Goal: Task Accomplishment & Management: Manage account settings

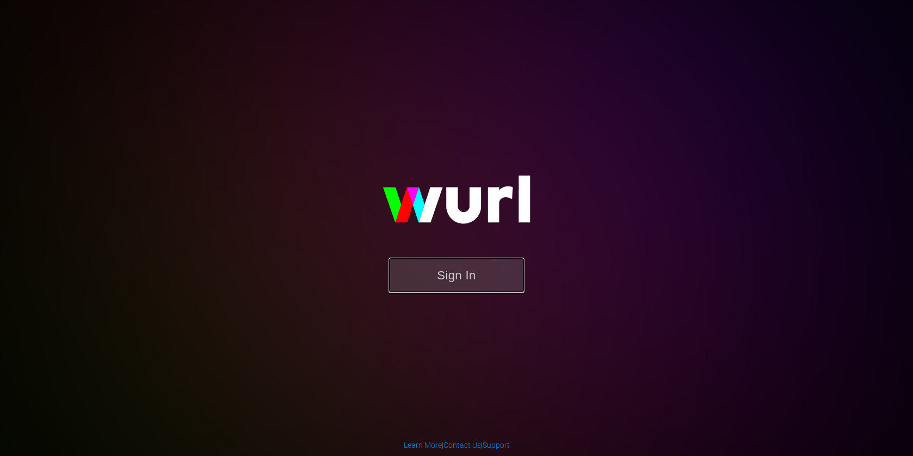
click at [494, 277] on button "Sign In" at bounding box center [457, 275] width 136 height 35
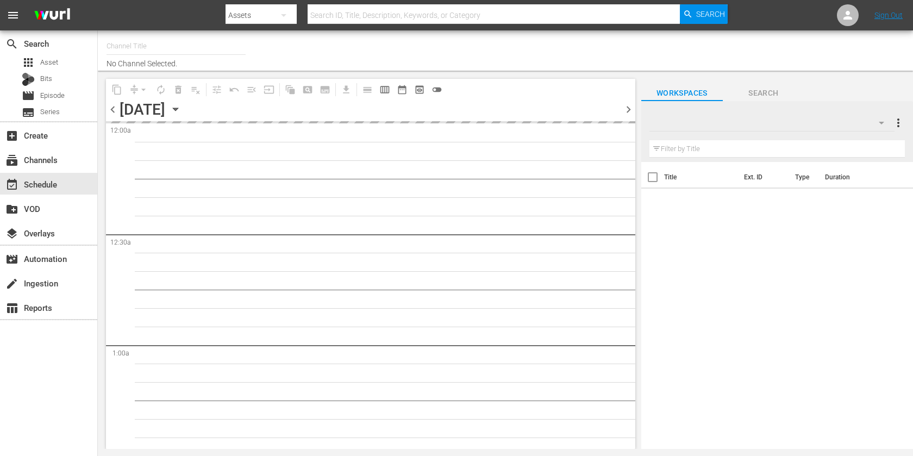
type input "Filmzie (592)"
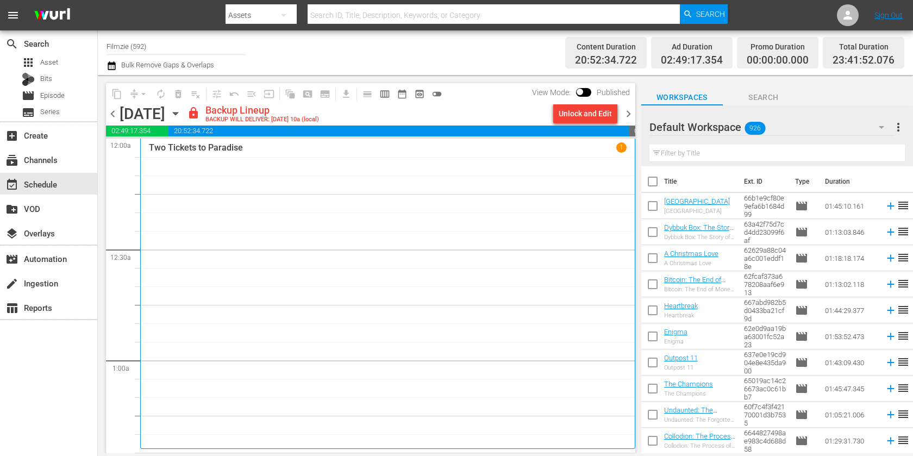
click at [115, 59] on icon "button" at bounding box center [112, 65] width 10 height 13
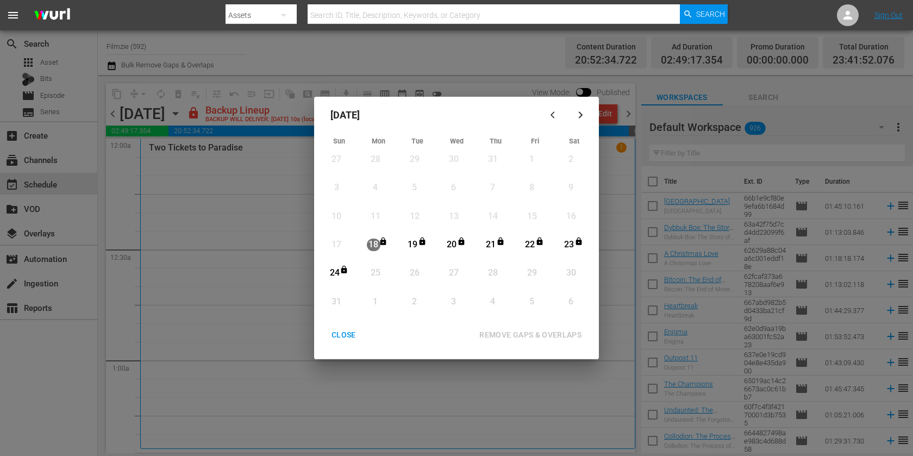
click at [369, 248] on div "18" at bounding box center [374, 245] width 14 height 13
click at [421, 241] on icon "Month View" at bounding box center [423, 242] width 6 height 8
click at [368, 242] on div "18" at bounding box center [374, 245] width 14 height 13
click at [345, 334] on div "CLOSE" at bounding box center [344, 335] width 42 height 14
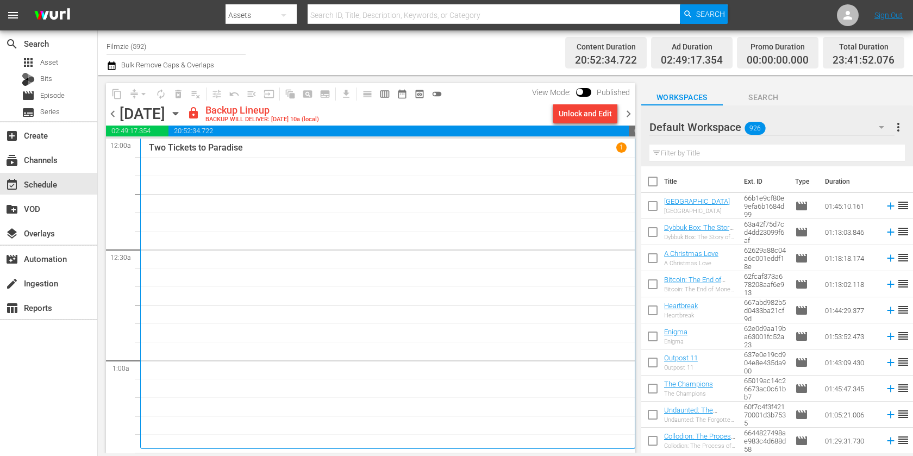
click at [178, 113] on icon "button" at bounding box center [175, 114] width 5 height 3
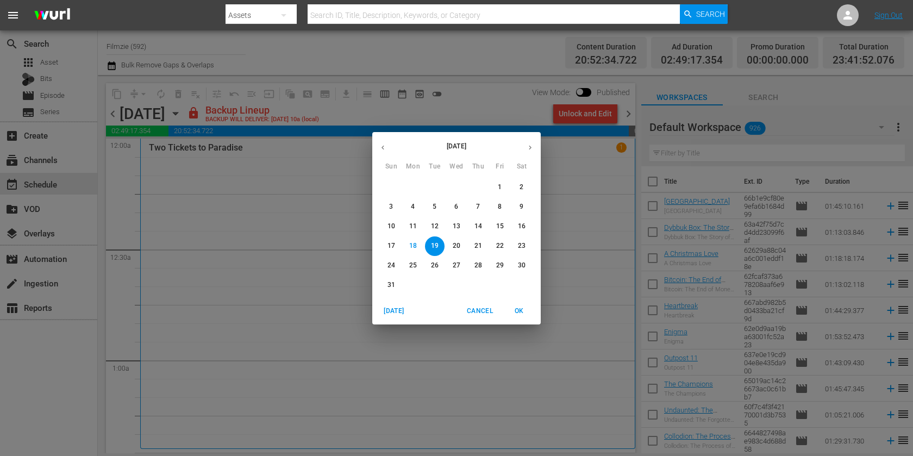
click at [595, 232] on div "August 2025 Sun Mon Tue Wed Thu Fri Sat 27 28 29 30 31 1 2 3 4 5 6 7 8 9 10 11 …" at bounding box center [456, 228] width 913 height 456
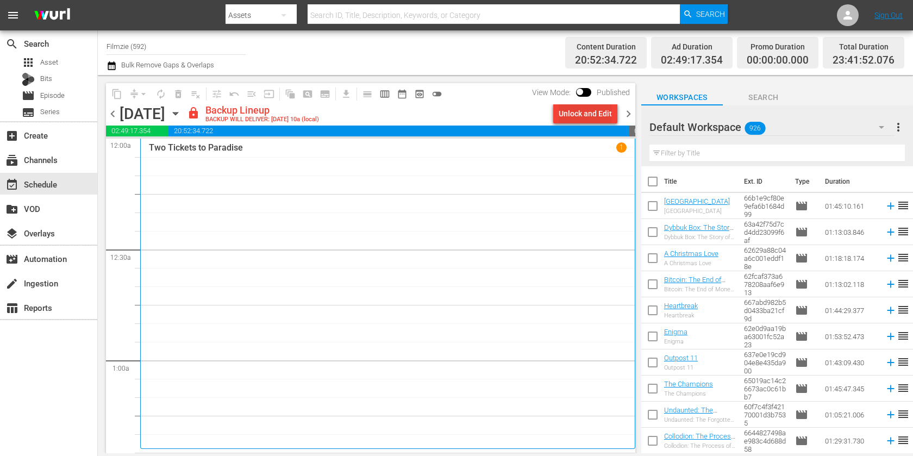
click at [607, 119] on div "Unlock and Edit" at bounding box center [585, 114] width 53 height 20
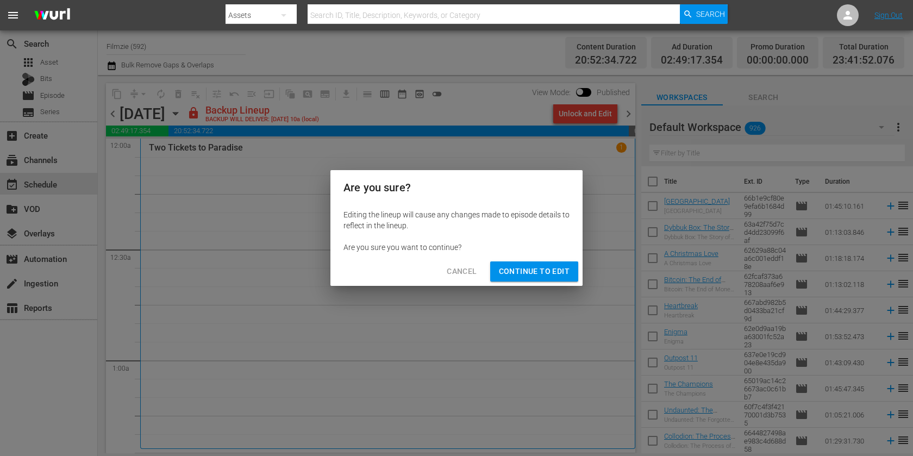
click at [520, 276] on span "Continue to Edit" at bounding box center [534, 272] width 71 height 14
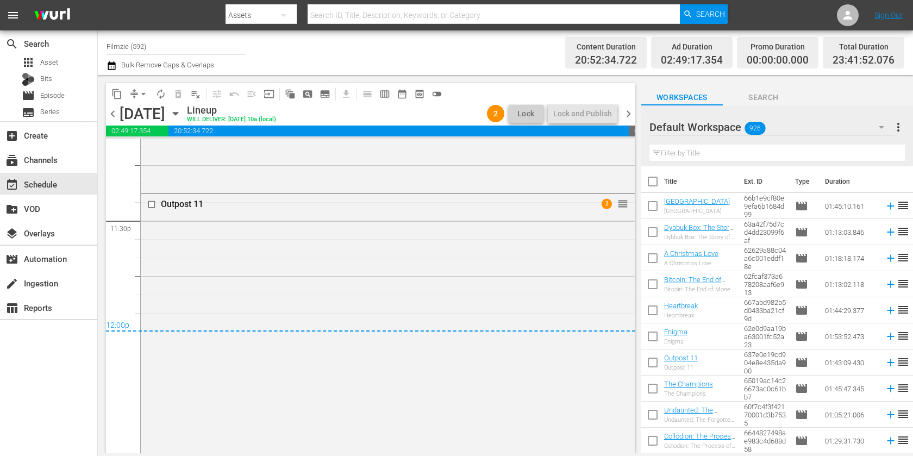
scroll to position [5180, 0]
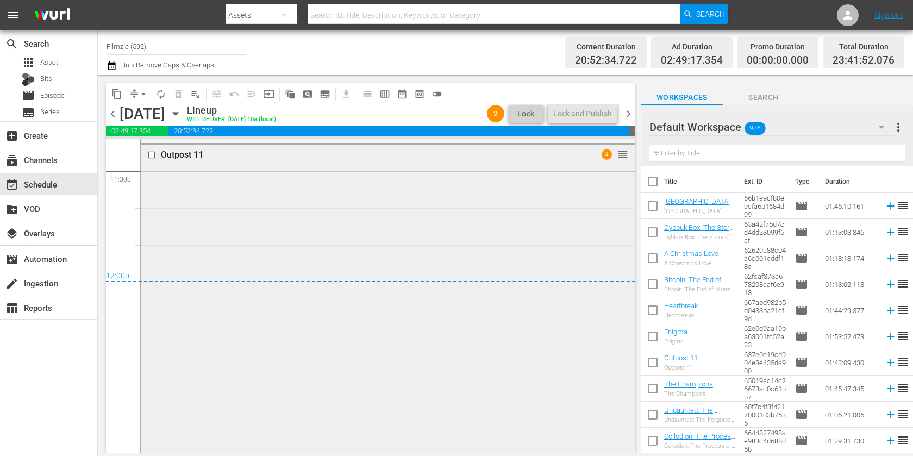
click at [512, 301] on div "Outpost 11 2 reorder" at bounding box center [388, 334] width 494 height 378
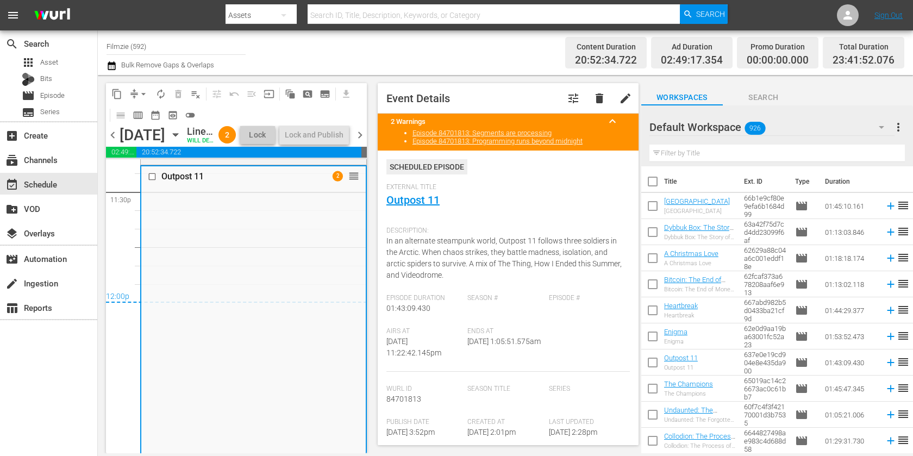
click at [510, 189] on span "External Title" at bounding box center [506, 187] width 238 height 9
click at [607, 97] on button "delete" at bounding box center [600, 98] width 26 height 26
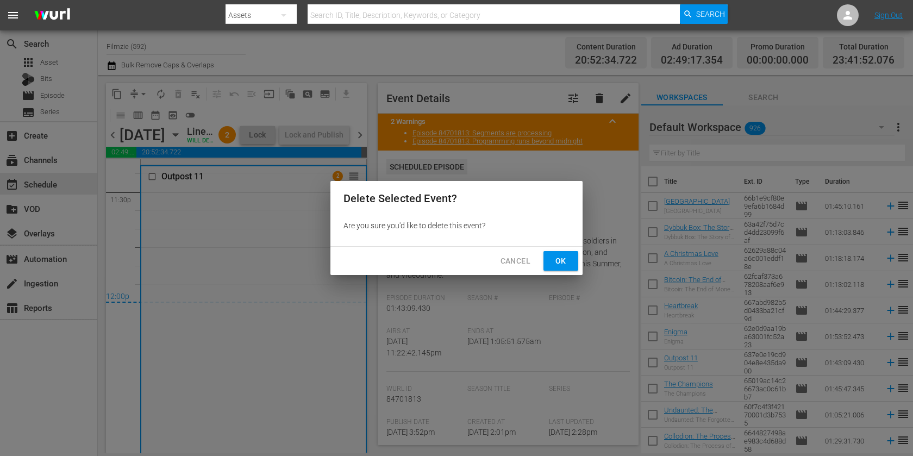
click at [559, 254] on span "Ok" at bounding box center [560, 261] width 17 height 14
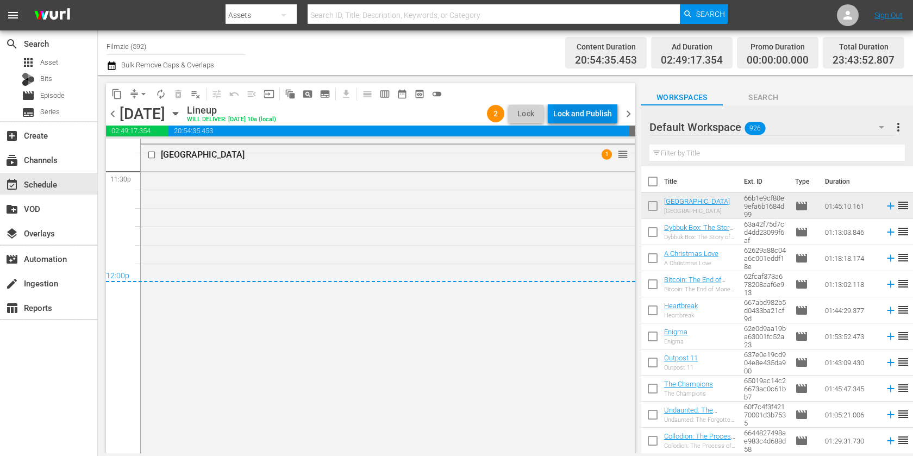
click at [596, 111] on div "Lock and Publish" at bounding box center [582, 114] width 59 height 20
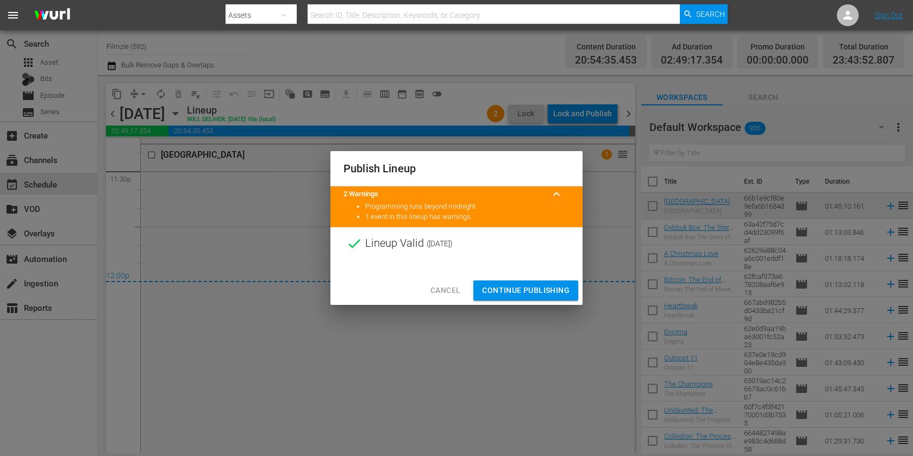
click at [536, 288] on span "Continue Publishing" at bounding box center [526, 291] width 88 height 14
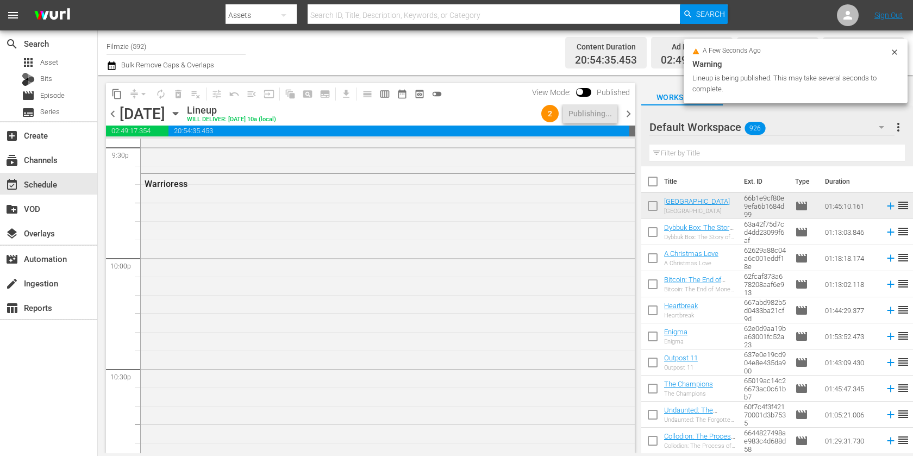
scroll to position [4320, 0]
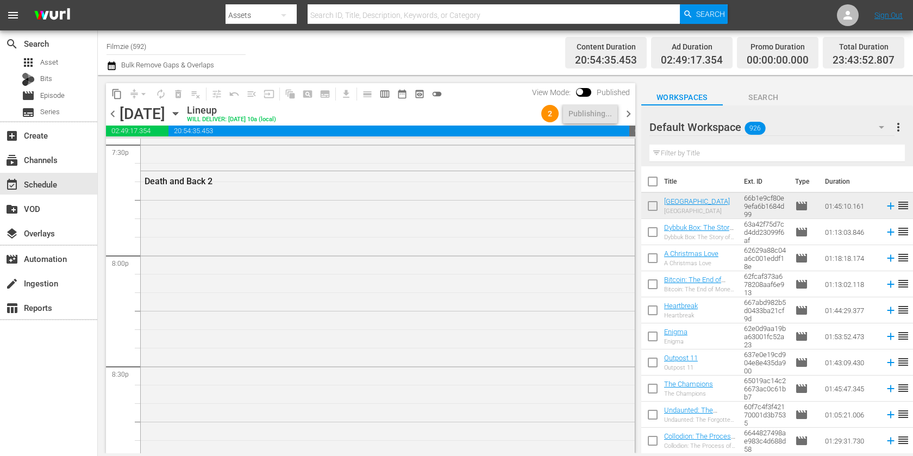
click at [629, 114] on span "chevron_right" at bounding box center [629, 114] width 14 height 14
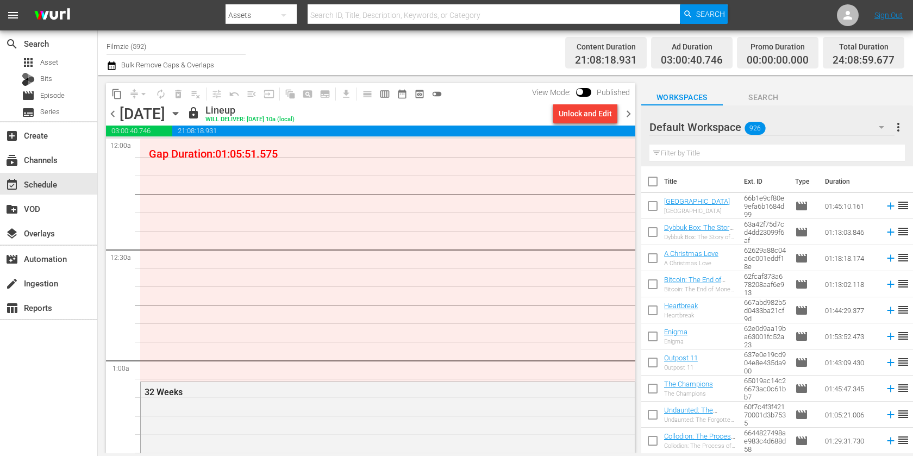
click at [114, 113] on span "chevron_left" at bounding box center [113, 114] width 14 height 14
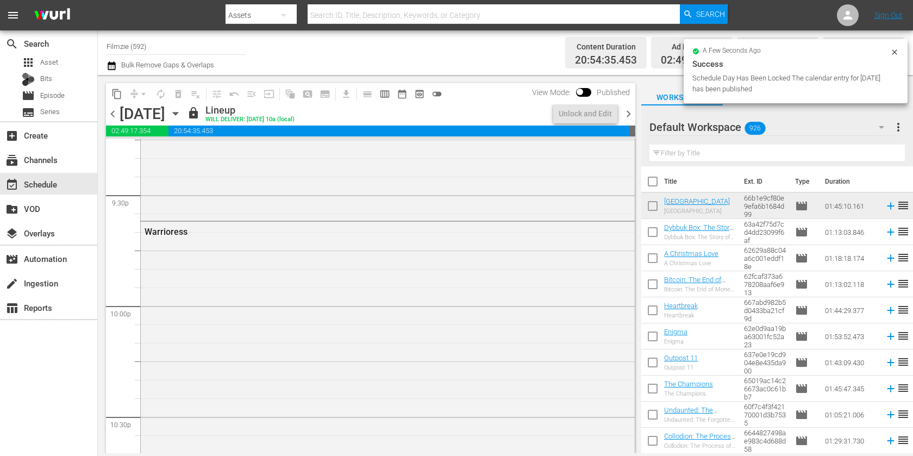
scroll to position [5259, 0]
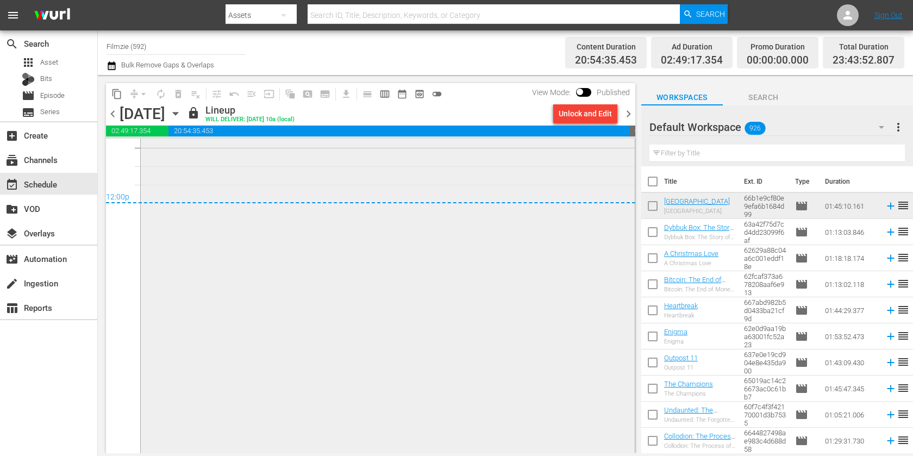
click at [348, 332] on div "Fair Haven 1" at bounding box center [388, 258] width 494 height 385
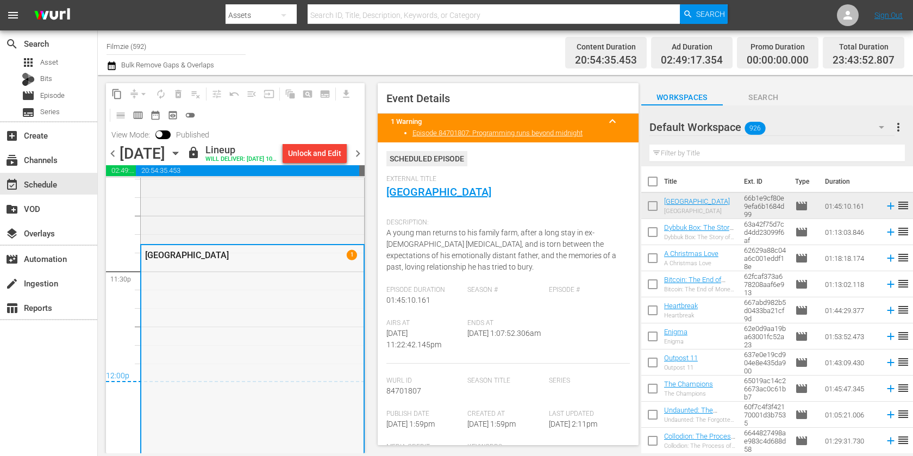
scroll to position [5146, 0]
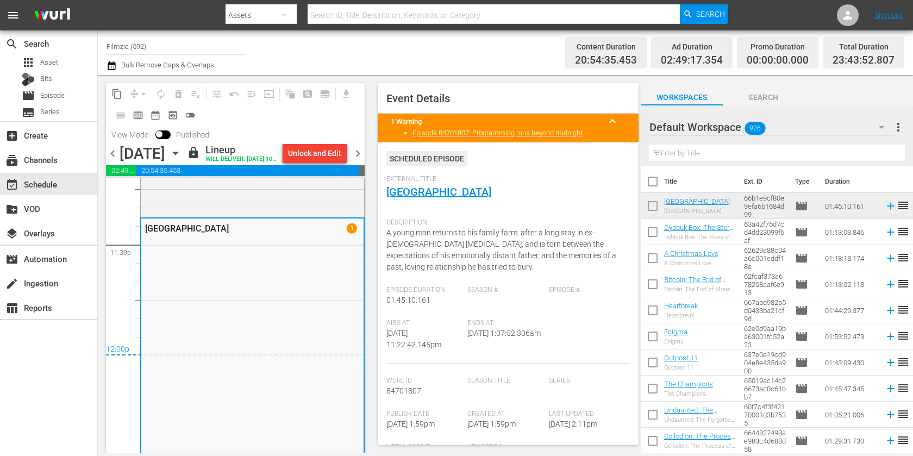
click at [360, 160] on span "chevron_right" at bounding box center [358, 154] width 14 height 14
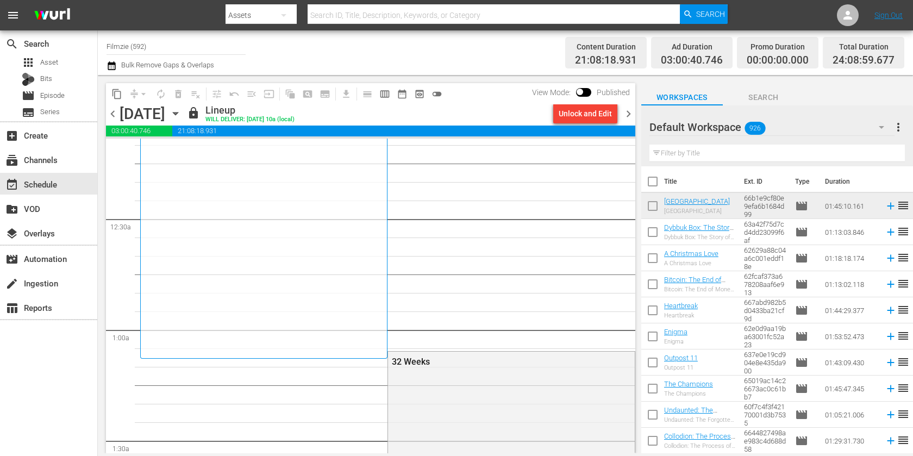
scroll to position [33, 0]
click at [593, 119] on div "Unlock and Edit" at bounding box center [585, 114] width 53 height 20
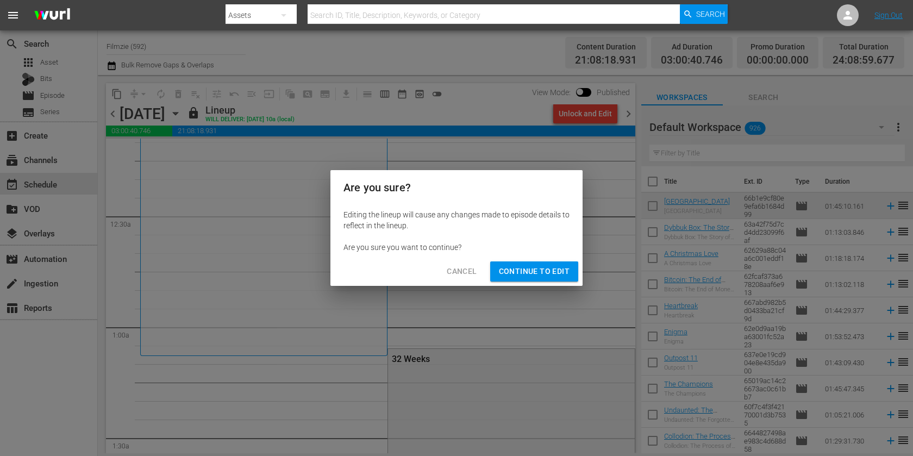
click at [547, 270] on span "Continue to Edit" at bounding box center [534, 272] width 71 height 14
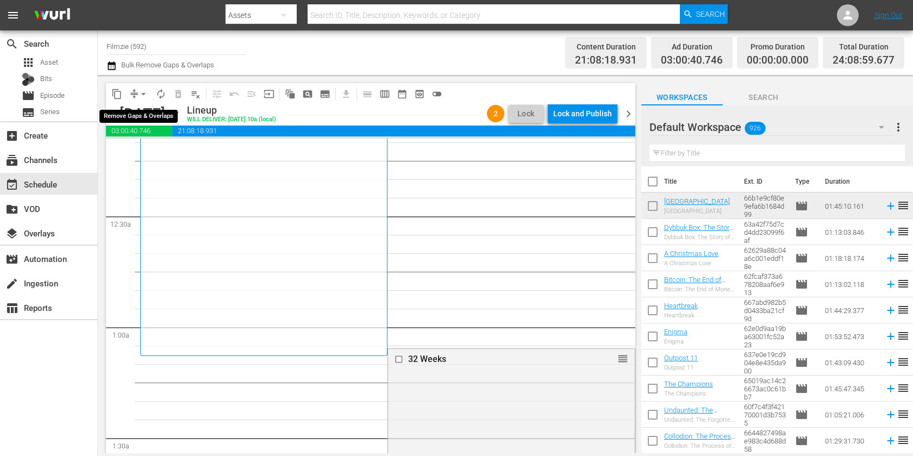
click at [136, 96] on button "arrow_drop_down" at bounding box center [143, 93] width 17 height 17
click at [140, 146] on li "Align to End of Previous Day" at bounding box center [144, 151] width 114 height 18
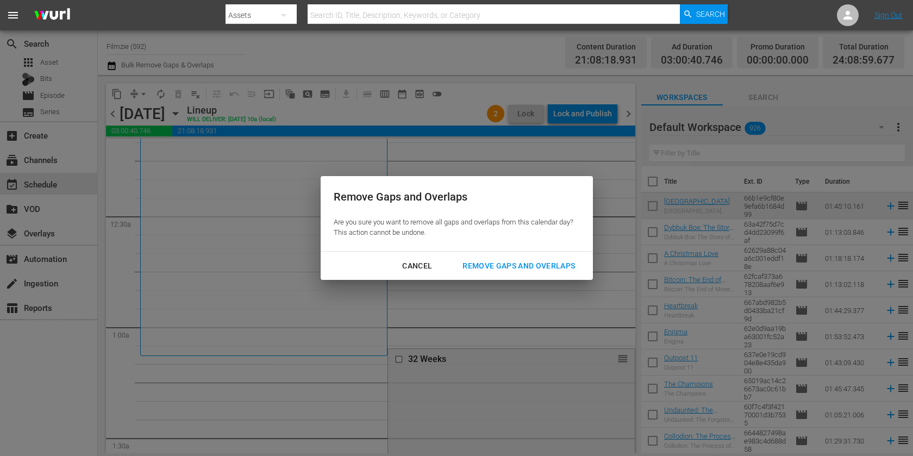
click at [484, 266] on div "Remove Gaps and Overlaps" at bounding box center [519, 266] width 130 height 14
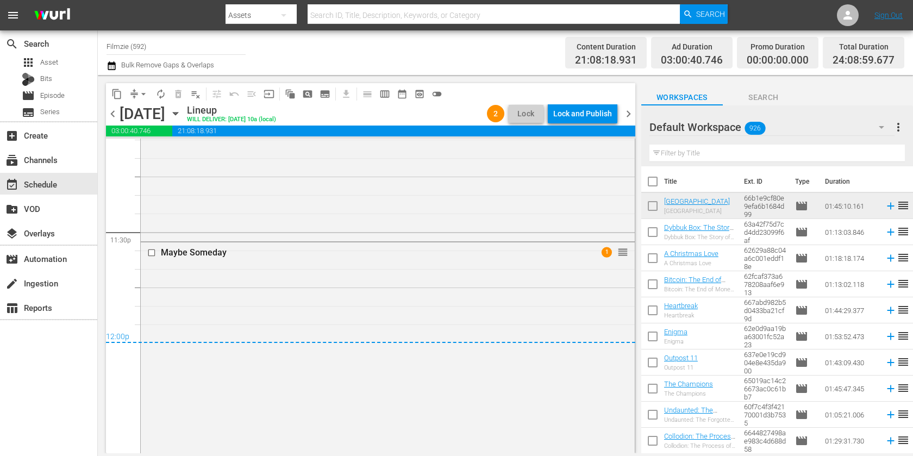
scroll to position [5293, 0]
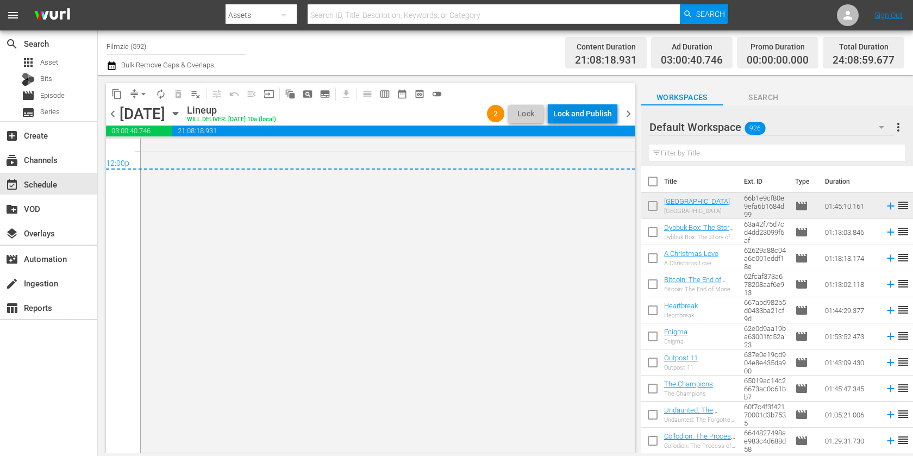
click at [599, 111] on div "Lock and Publish" at bounding box center [582, 114] width 59 height 20
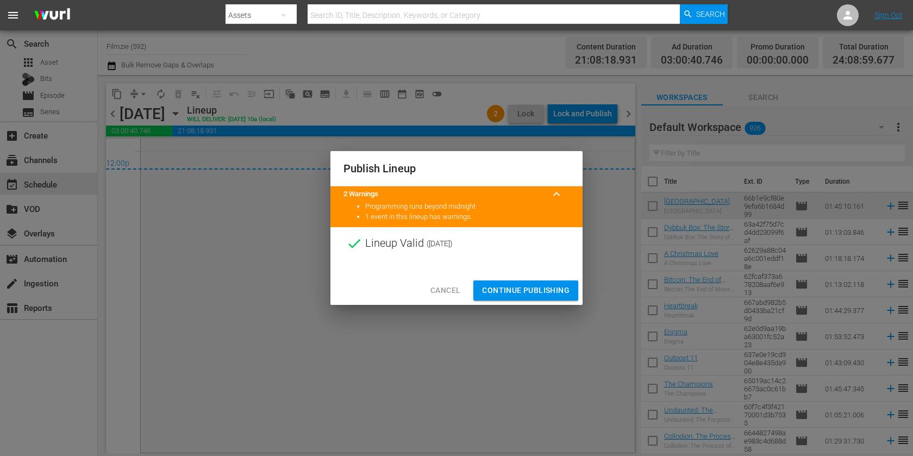
click at [512, 288] on span "Continue Publishing" at bounding box center [526, 291] width 88 height 14
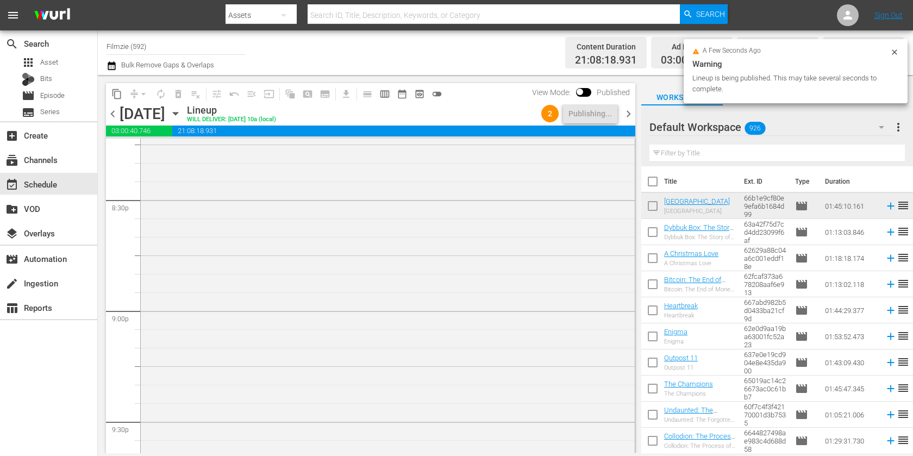
scroll to position [4792, 0]
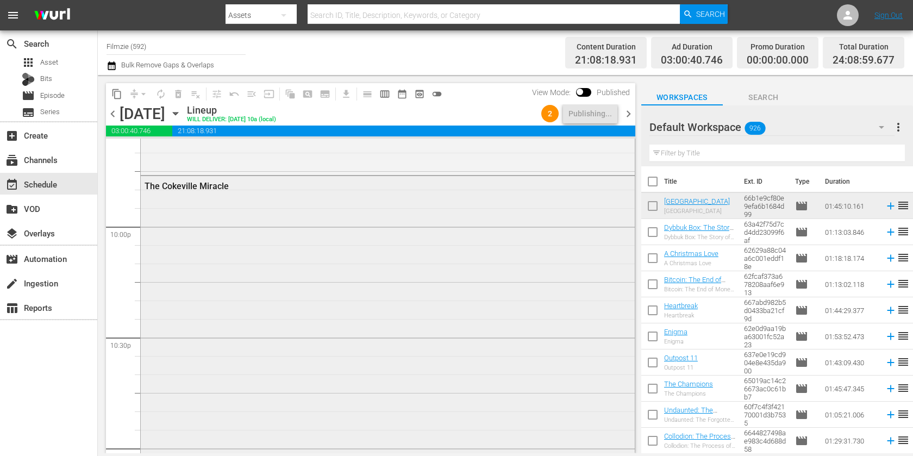
click at [450, 239] on div "The Cokeville Miracle" at bounding box center [388, 371] width 494 height 391
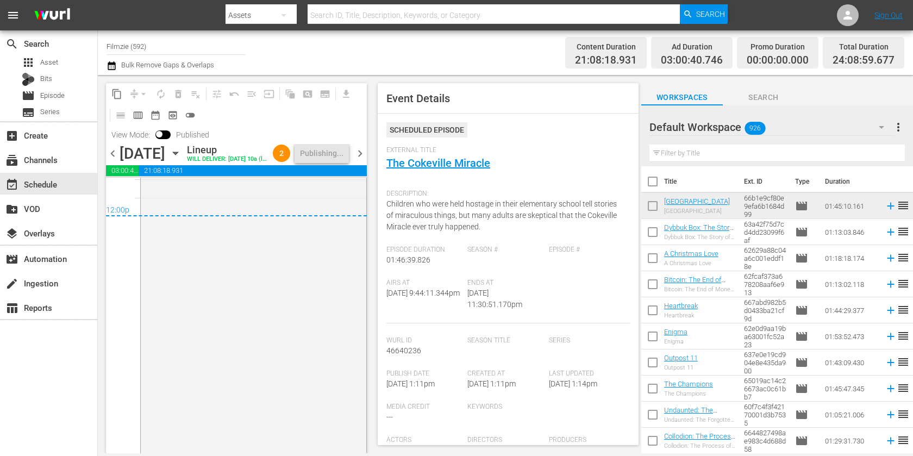
scroll to position [5350, 0]
click at [271, 306] on div "Maybe Someday 1" at bounding box center [254, 259] width 226 height 381
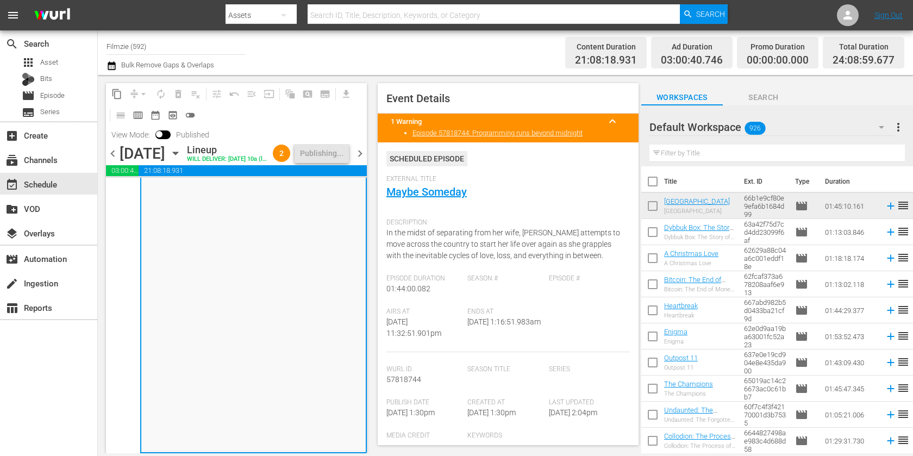
click at [358, 160] on span "chevron_right" at bounding box center [360, 154] width 14 height 14
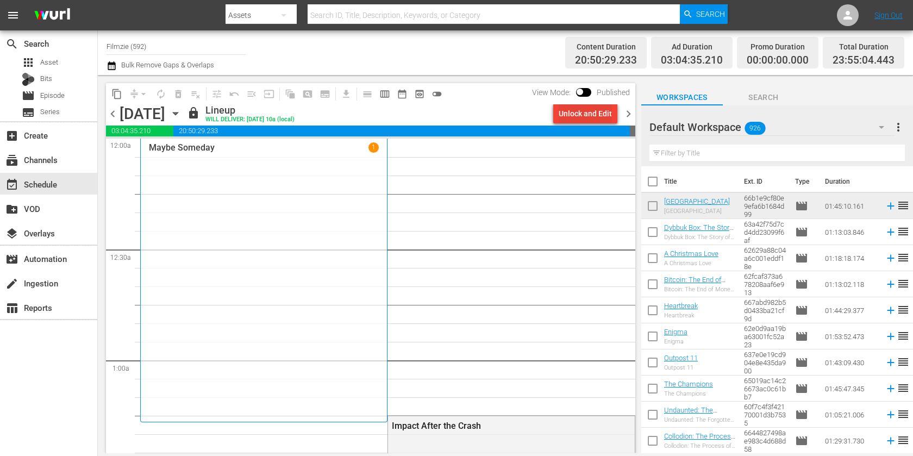
click at [595, 115] on div "Unlock and Edit" at bounding box center [585, 114] width 53 height 20
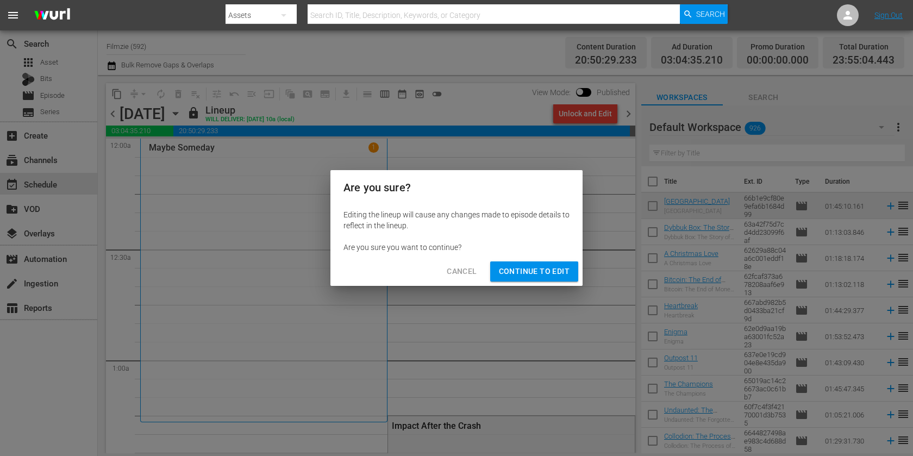
click at [523, 278] on button "Continue to Edit" at bounding box center [534, 272] width 88 height 20
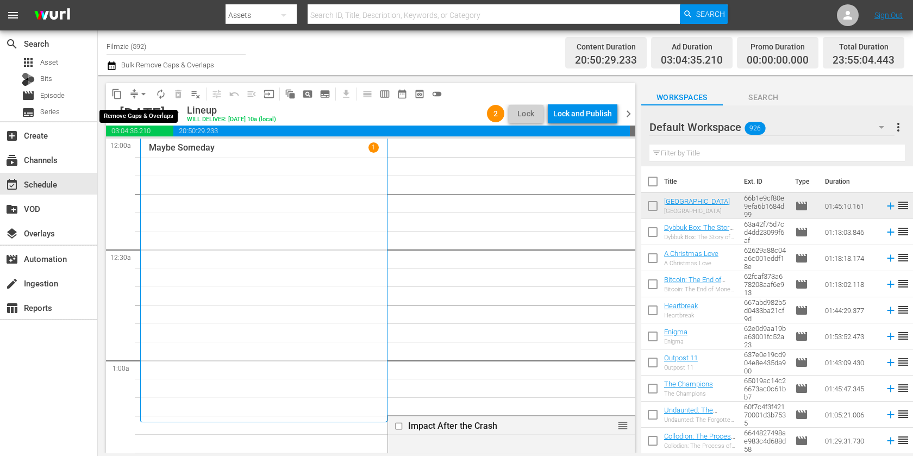
click at [139, 98] on span "arrow_drop_down" at bounding box center [143, 94] width 11 height 11
click at [142, 152] on li "Align to End of Previous Day" at bounding box center [144, 151] width 114 height 18
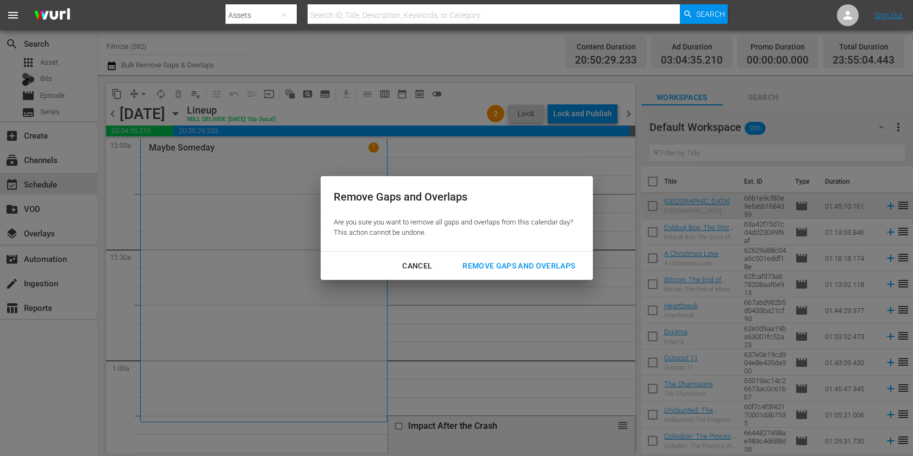
click at [487, 269] on div "Remove Gaps and Overlaps" at bounding box center [519, 266] width 130 height 14
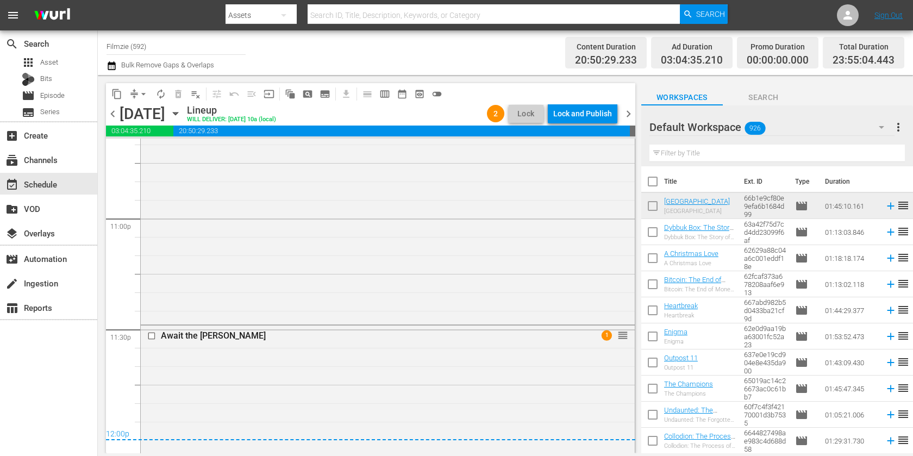
scroll to position [5275, 0]
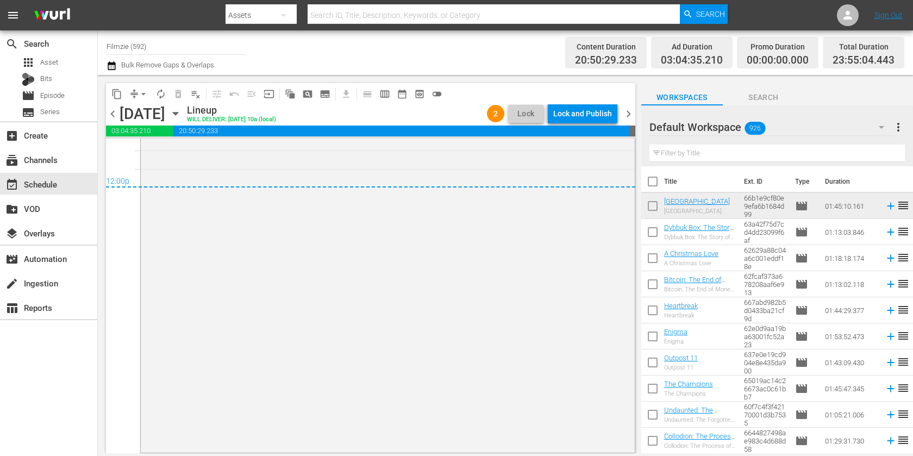
click at [584, 101] on div "content_copy compress arrow_drop_down autorenew_outlined delete_forever_outline…" at bounding box center [371, 93] width 530 height 21
click at [583, 107] on div "Lock and Publish" at bounding box center [582, 114] width 59 height 20
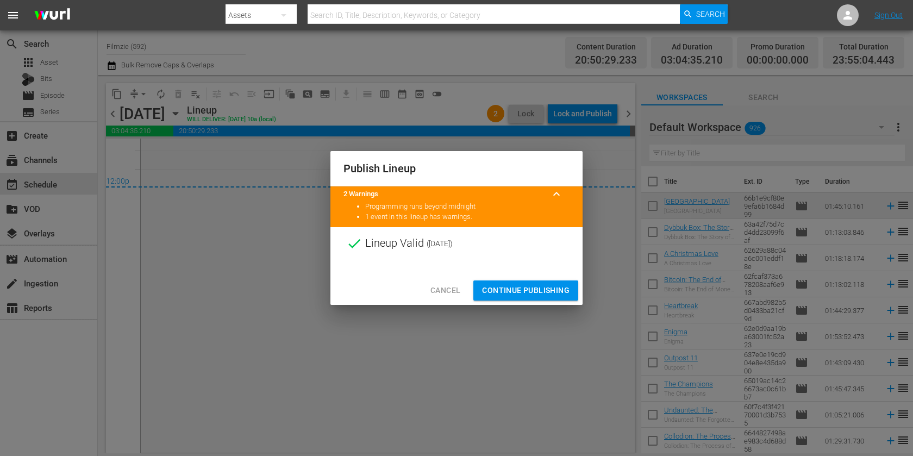
click at [523, 285] on span "Continue Publishing" at bounding box center [526, 291] width 88 height 14
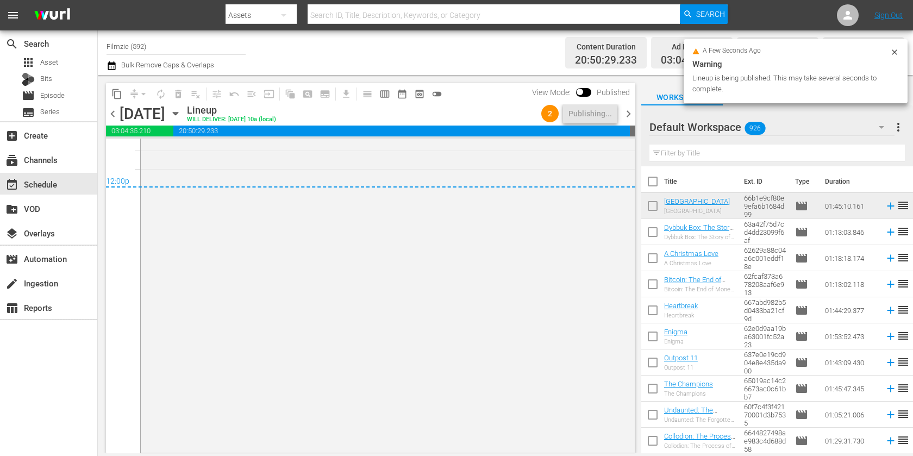
click at [629, 111] on span "chevron_right" at bounding box center [629, 114] width 14 height 14
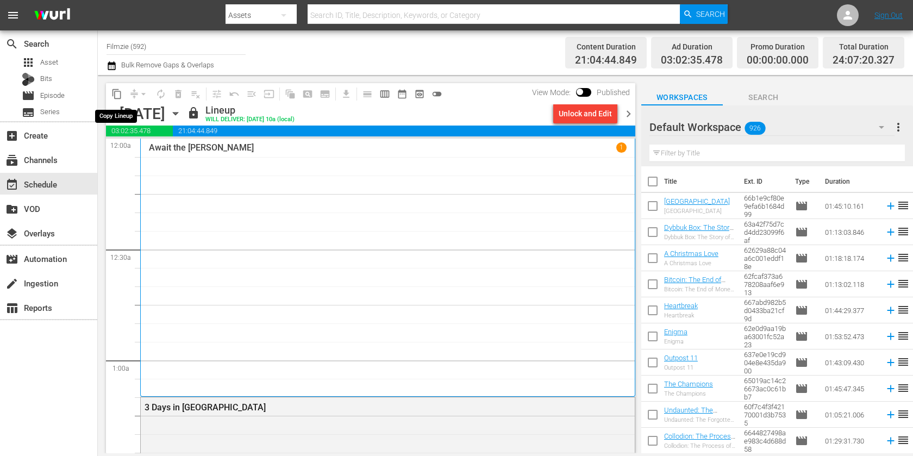
click at [114, 95] on span "content_copy" at bounding box center [116, 94] width 11 height 11
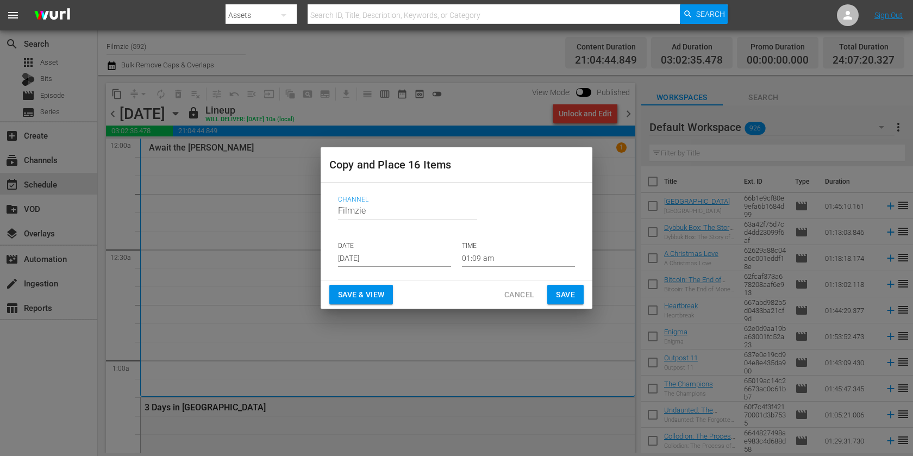
click at [524, 296] on span "Cancel" at bounding box center [520, 295] width 30 height 14
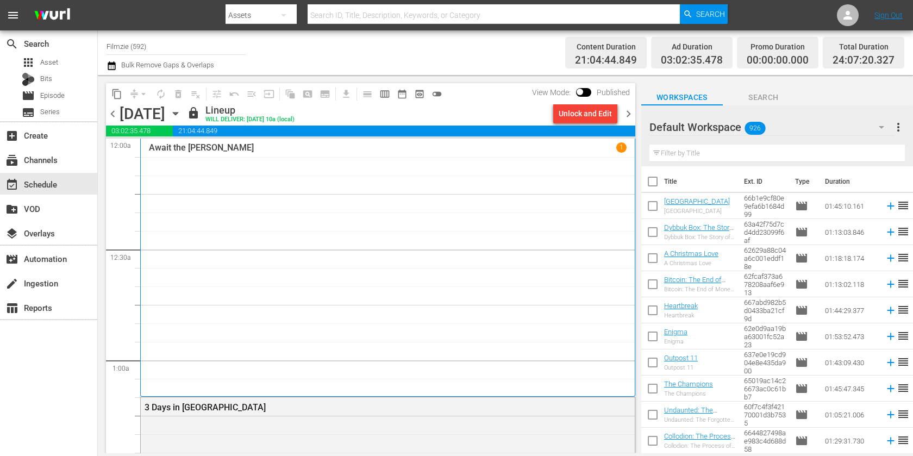
click at [109, 59] on icon "button" at bounding box center [112, 65] width 10 height 13
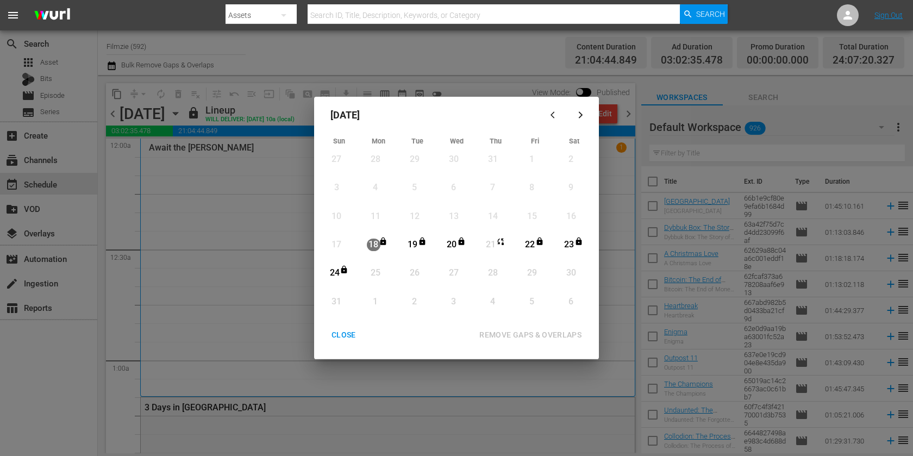
click at [341, 331] on div "CLOSE" at bounding box center [344, 335] width 42 height 14
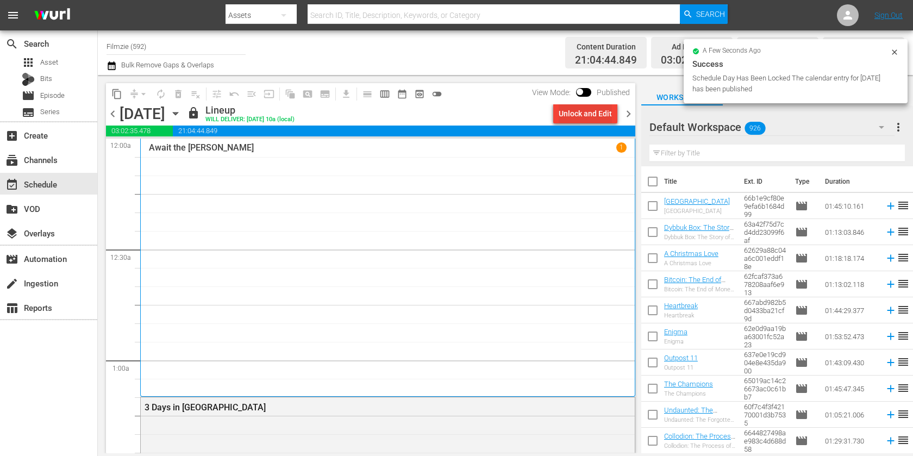
click at [589, 115] on div "Unlock and Edit" at bounding box center [585, 114] width 53 height 20
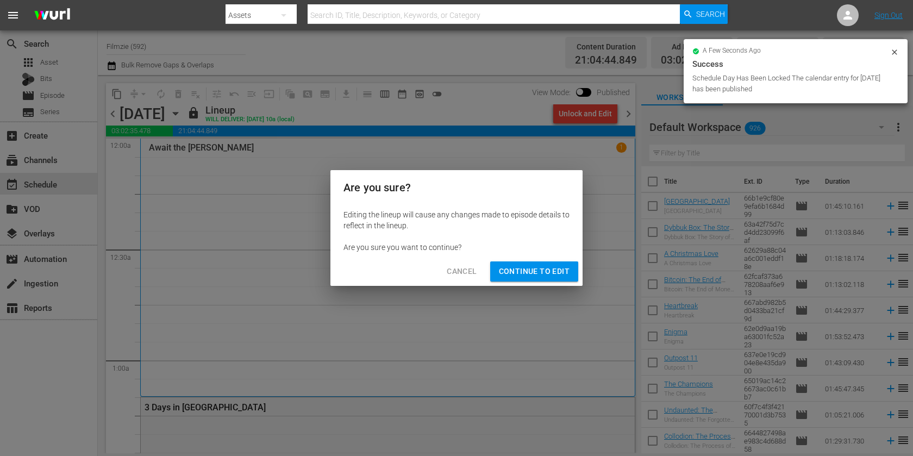
click at [569, 274] on span "Continue to Edit" at bounding box center [534, 272] width 71 height 14
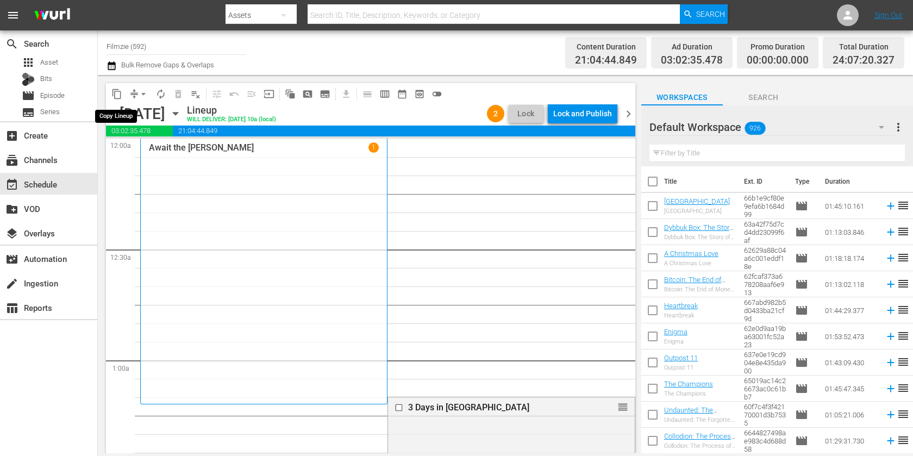
click at [141, 97] on span "arrow_drop_down" at bounding box center [143, 94] width 11 height 11
click at [167, 153] on li "Align to End of Previous Day" at bounding box center [144, 151] width 114 height 18
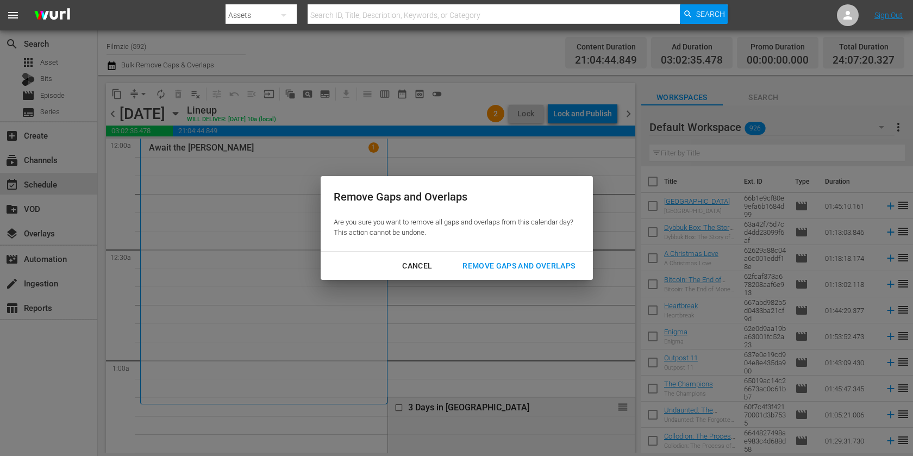
click at [485, 267] on div "Remove Gaps and Overlaps" at bounding box center [519, 266] width 130 height 14
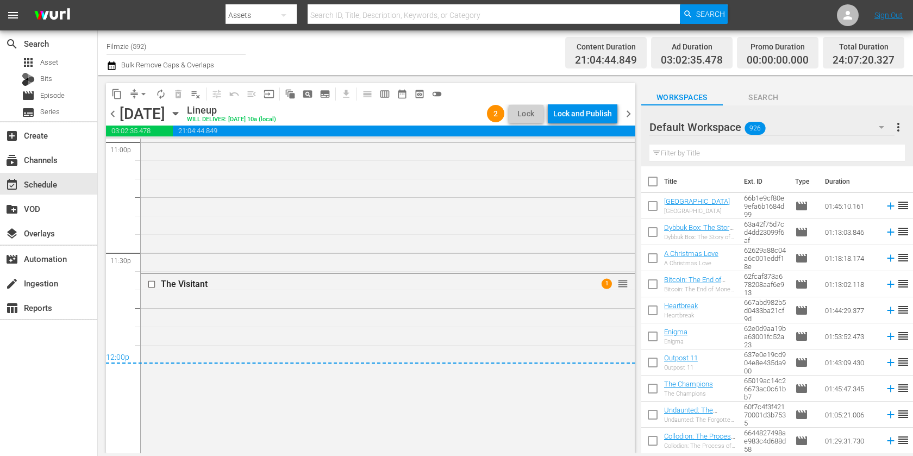
scroll to position [5302, 0]
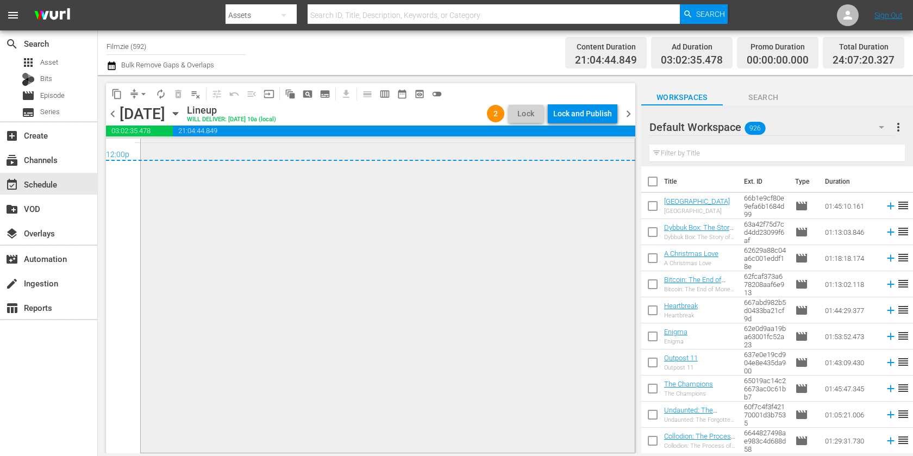
click at [477, 197] on div "The Visitant 1 reorder" at bounding box center [388, 261] width 494 height 380
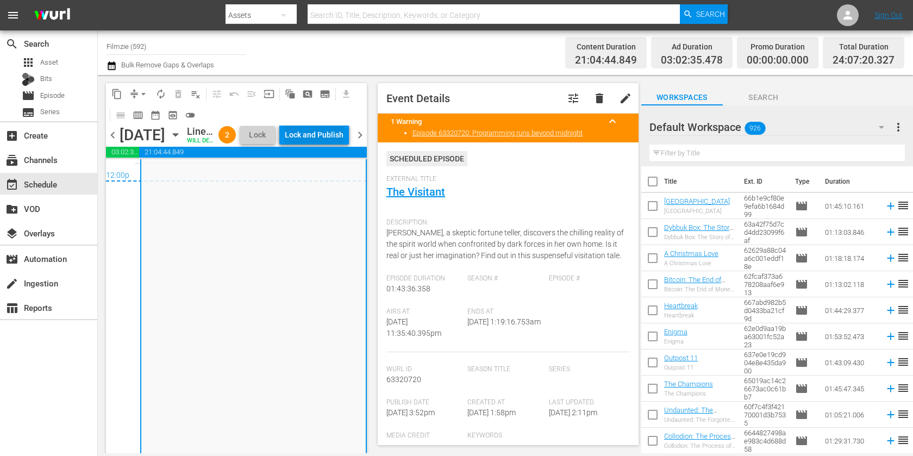
click at [331, 134] on div "Lock and Publish" at bounding box center [314, 135] width 59 height 20
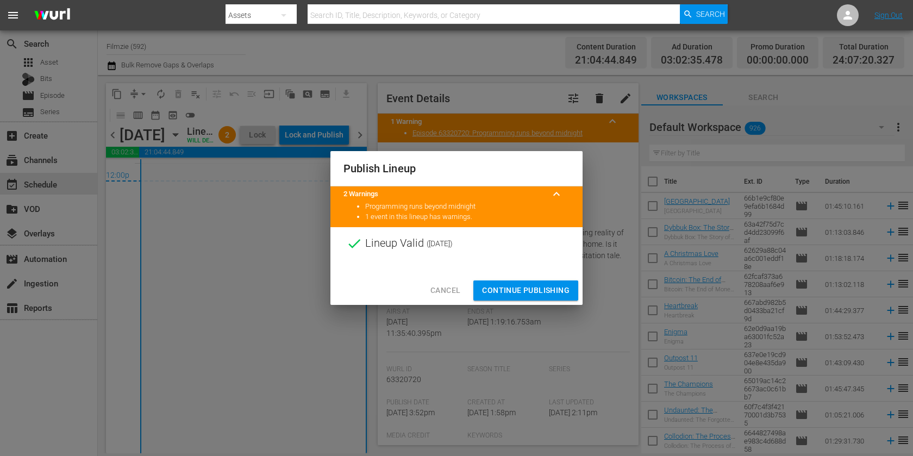
click at [524, 284] on span "Continue Publishing" at bounding box center [526, 291] width 88 height 14
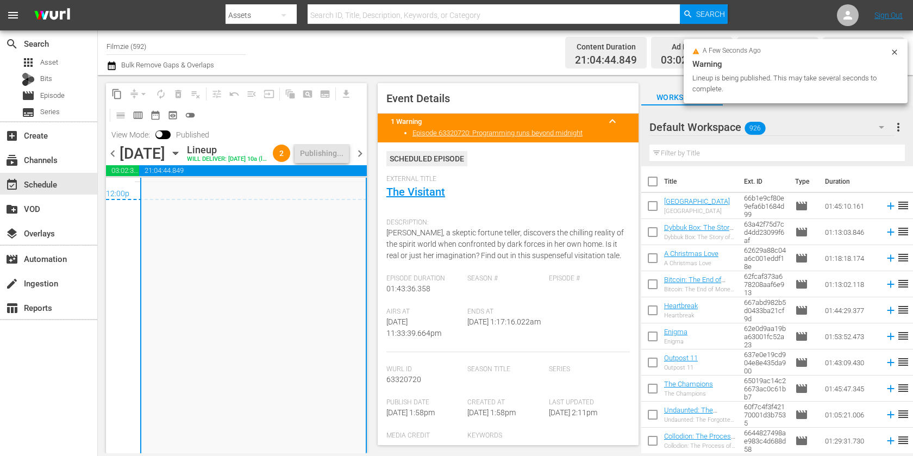
click at [359, 160] on span "chevron_right" at bounding box center [360, 154] width 14 height 14
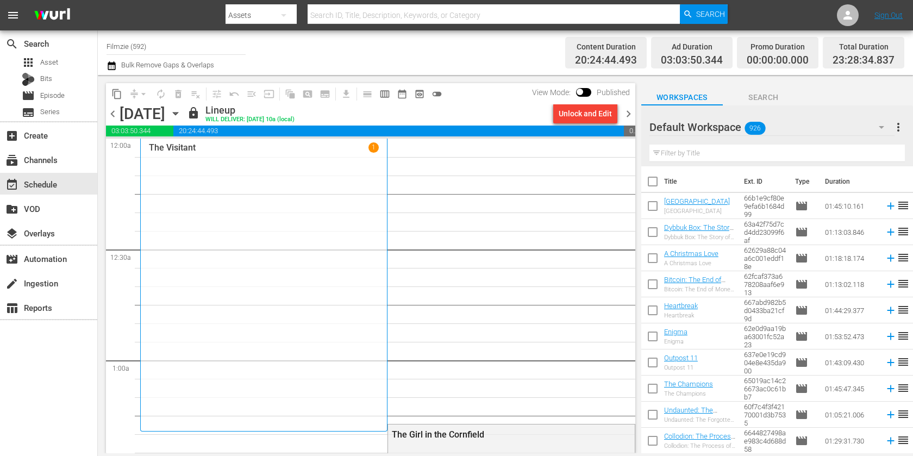
click at [570, 113] on div "Unlock and Edit" at bounding box center [585, 114] width 53 height 20
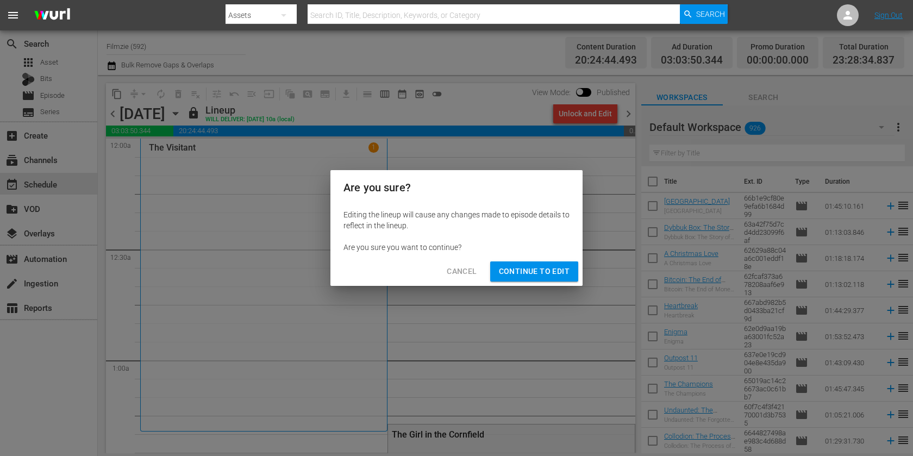
click at [550, 270] on span "Continue to Edit" at bounding box center [534, 272] width 71 height 14
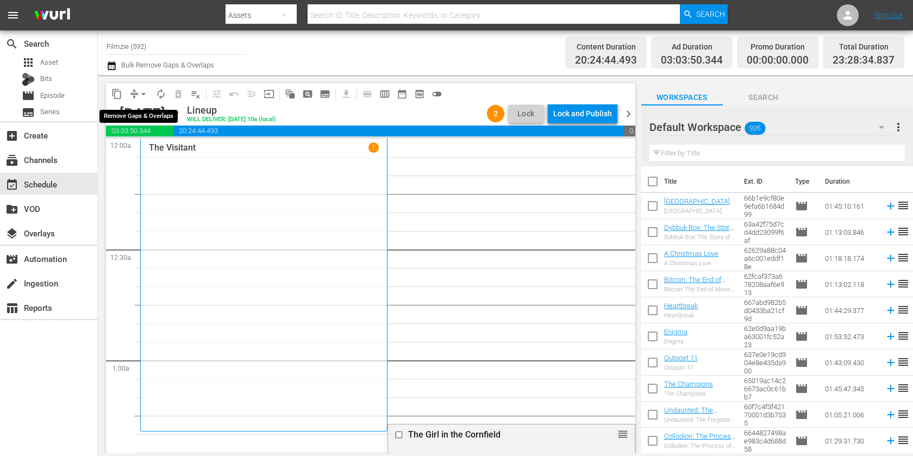
click at [134, 96] on span "compress" at bounding box center [134, 94] width 11 height 11
click at [135, 89] on span "compress" at bounding box center [134, 94] width 11 height 11
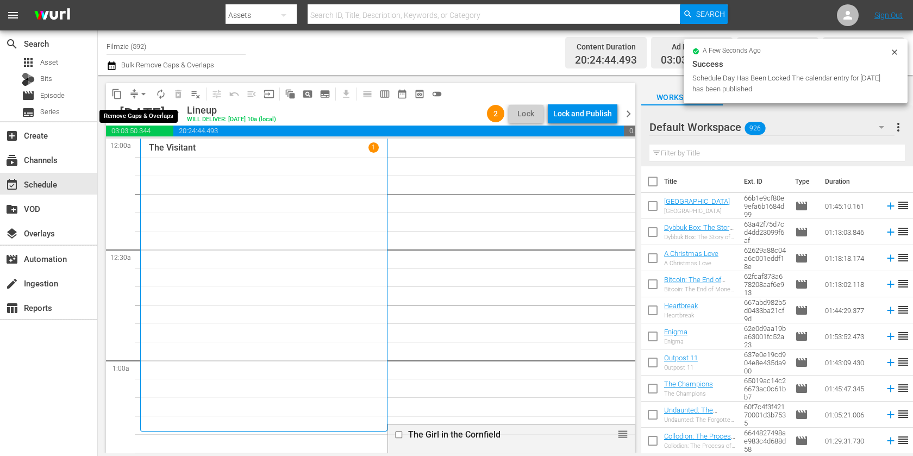
click at [146, 97] on span "arrow_drop_down" at bounding box center [143, 94] width 11 height 11
click at [151, 144] on li "Align to End of Previous Day" at bounding box center [144, 151] width 114 height 18
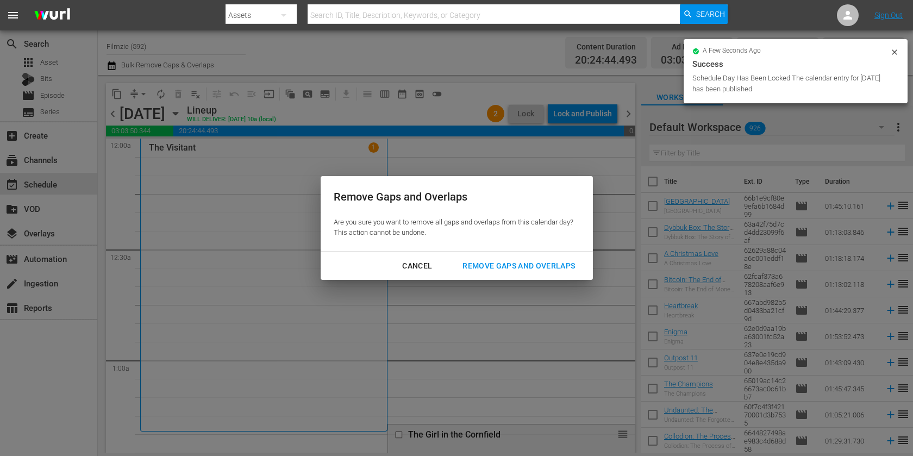
click at [488, 274] on button "Remove Gaps and Overlaps" at bounding box center [519, 266] width 139 height 20
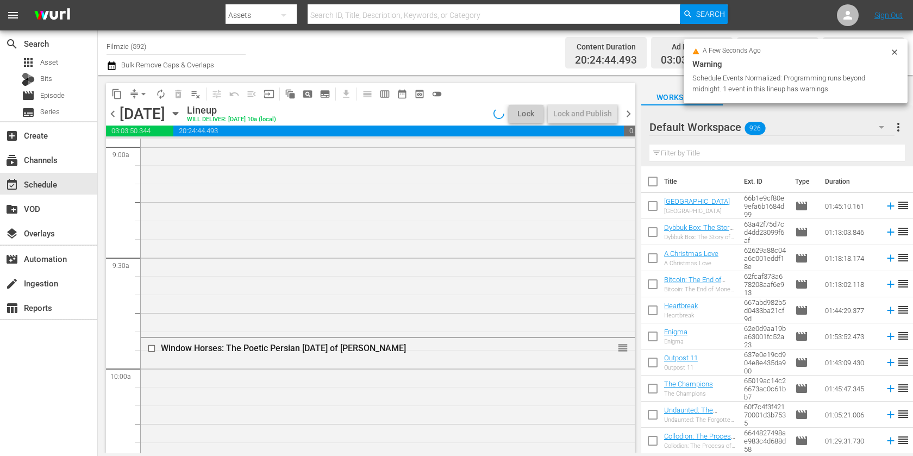
scroll to position [2039, 0]
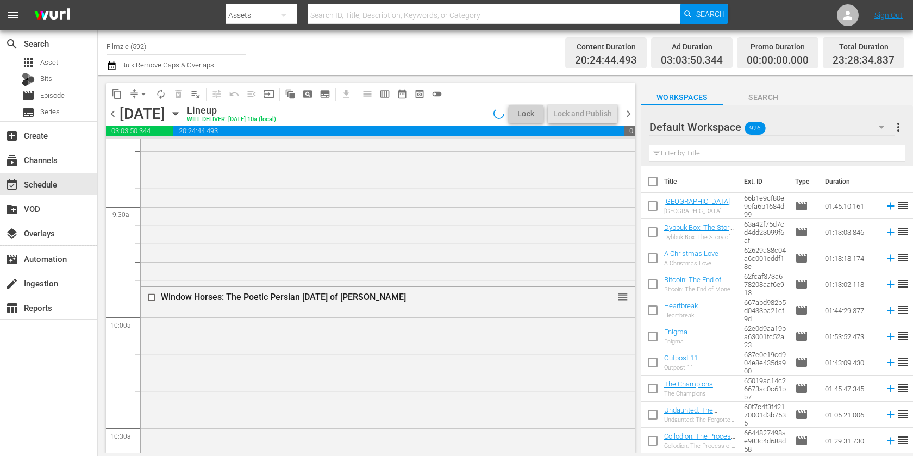
click at [488, 274] on div "In the Starlight reorder" at bounding box center [388, 178] width 494 height 214
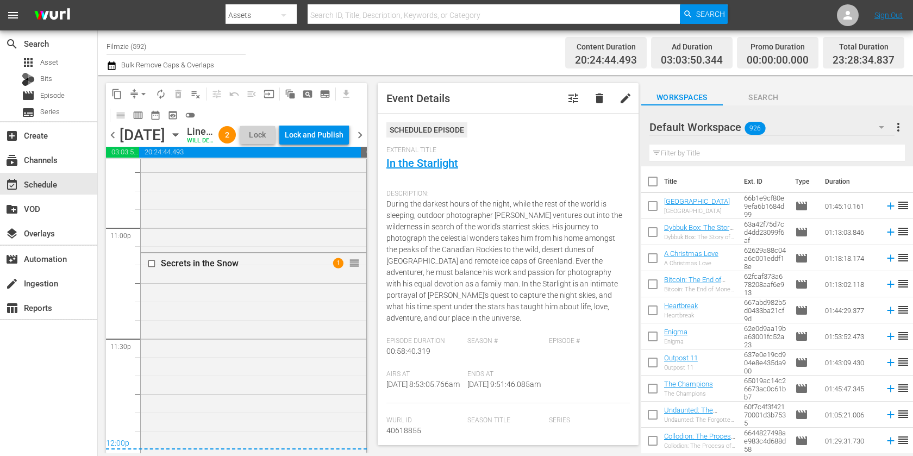
scroll to position [5223, 0]
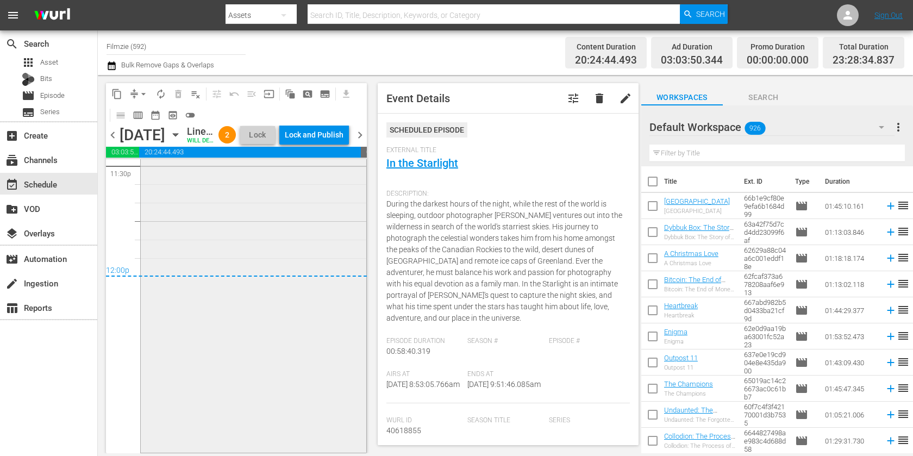
click at [245, 320] on div "Secrets in the Snow 1 reorder" at bounding box center [254, 265] width 226 height 370
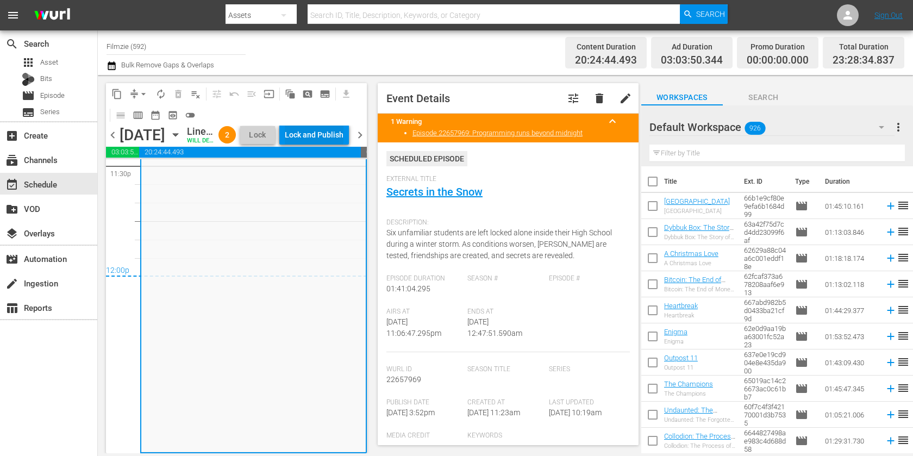
click at [339, 140] on div "Lock and Publish" at bounding box center [314, 135] width 59 height 20
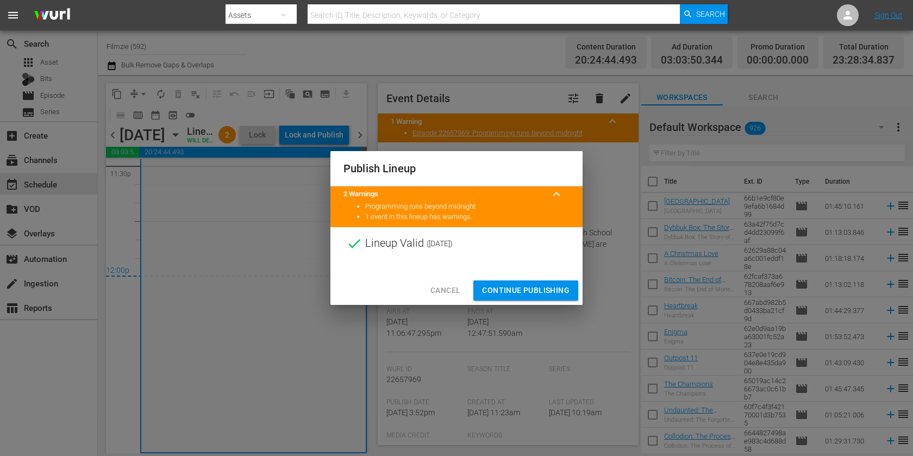
click at [512, 281] on button "Continue Publishing" at bounding box center [526, 291] width 105 height 20
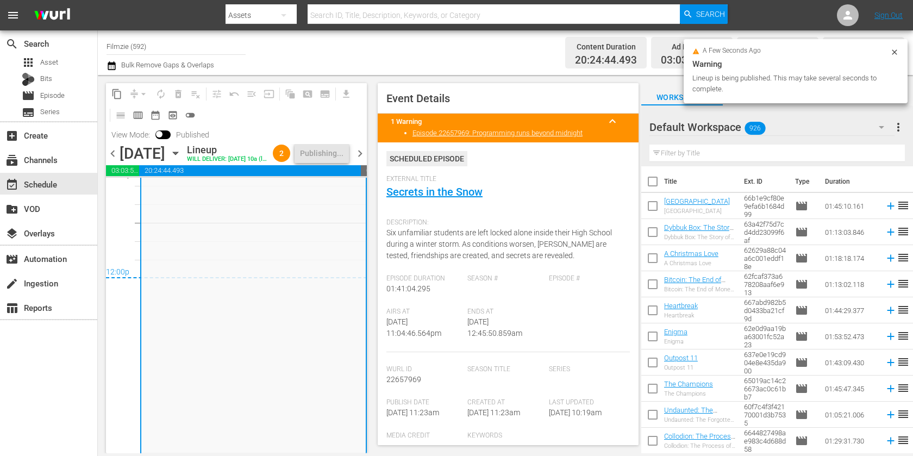
click at [362, 160] on span "chevron_right" at bounding box center [360, 154] width 14 height 14
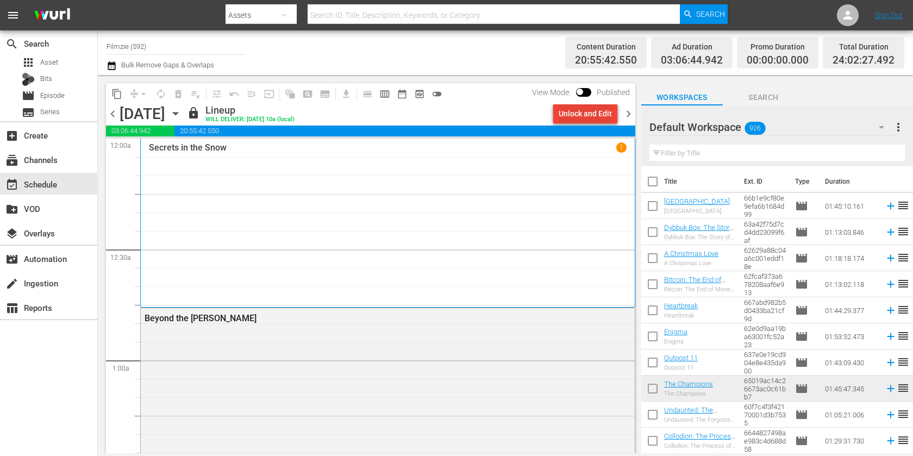
click at [572, 112] on div "Unlock and Edit" at bounding box center [585, 114] width 53 height 20
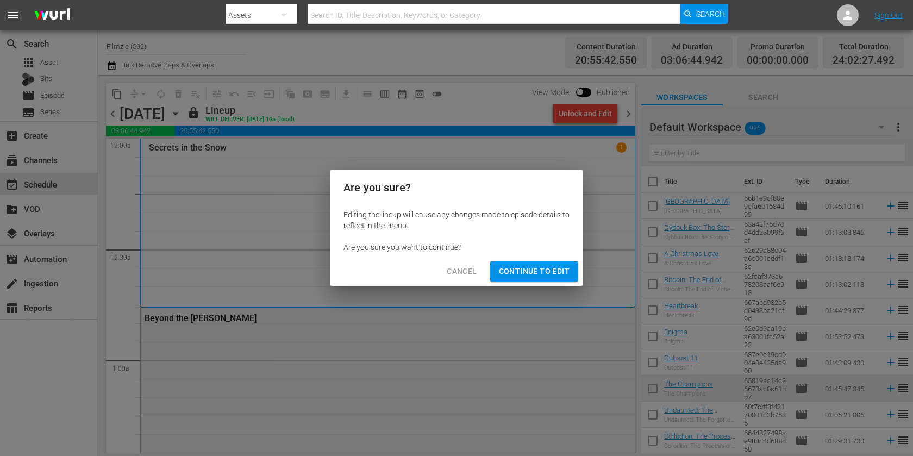
click at [524, 261] on div "Cancel Continue to Edit" at bounding box center [457, 271] width 252 height 29
click at [517, 277] on span "Continue to Edit" at bounding box center [534, 272] width 71 height 14
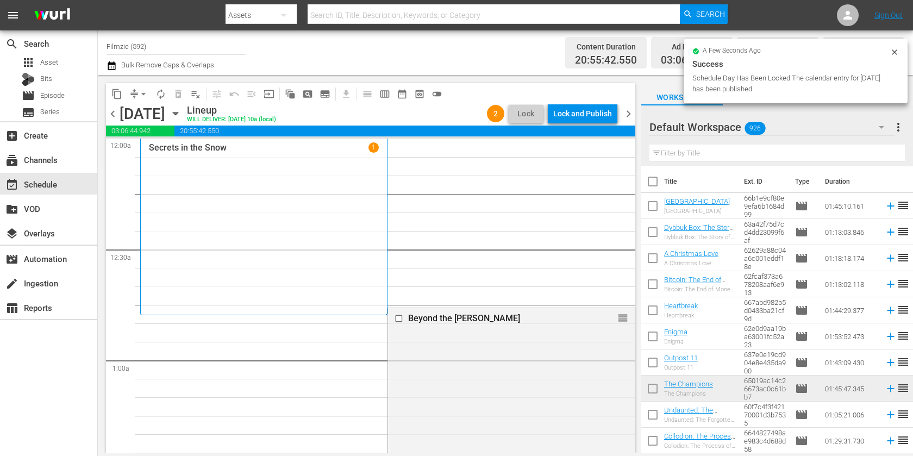
click at [139, 98] on span "arrow_drop_down" at bounding box center [143, 94] width 11 height 11
click at [146, 149] on li "Align to End of Previous Day" at bounding box center [144, 151] width 114 height 18
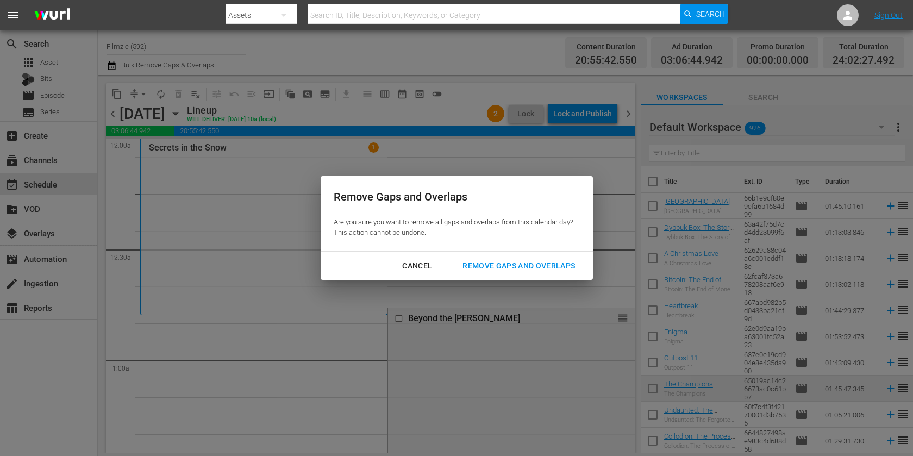
click at [526, 265] on div "Remove Gaps and Overlaps" at bounding box center [519, 266] width 130 height 14
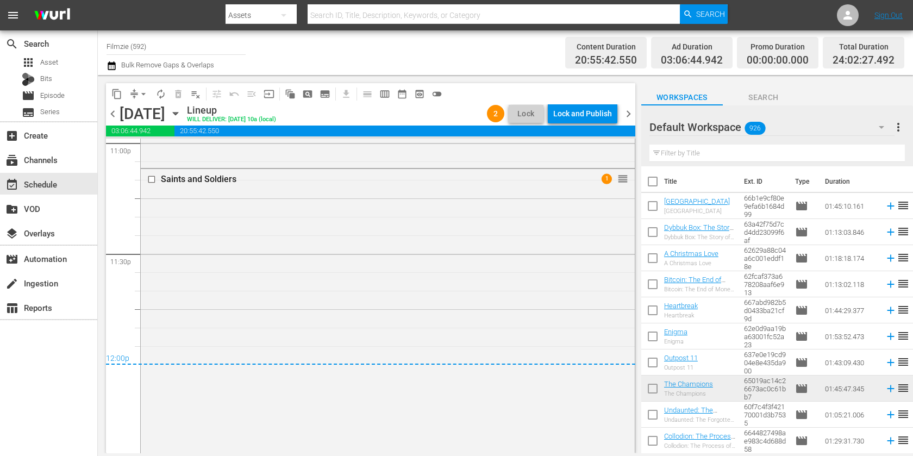
scroll to position [5058, 0]
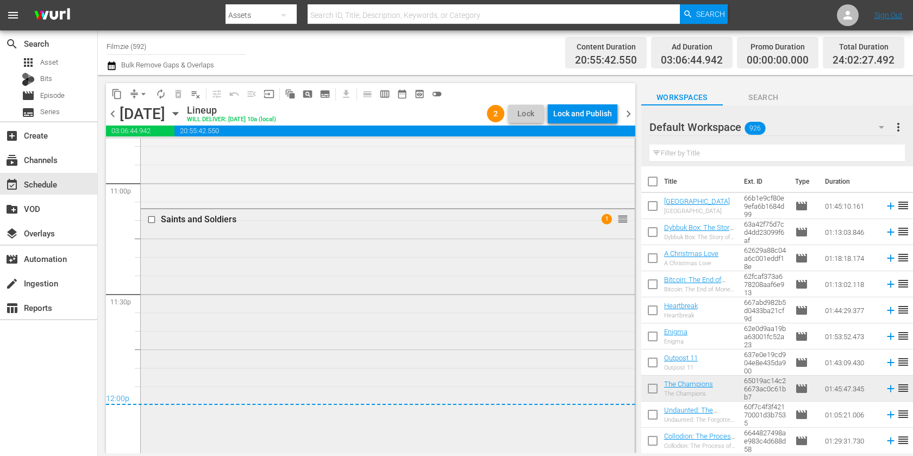
click at [502, 313] on div "Saints and Soldiers 1 reorder" at bounding box center [388, 398] width 494 height 379
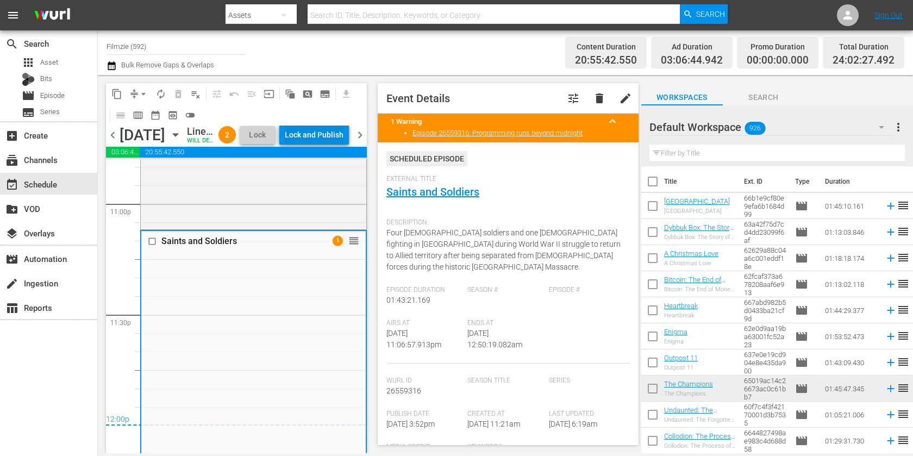
click at [325, 136] on div "Lock and Publish" at bounding box center [314, 135] width 59 height 20
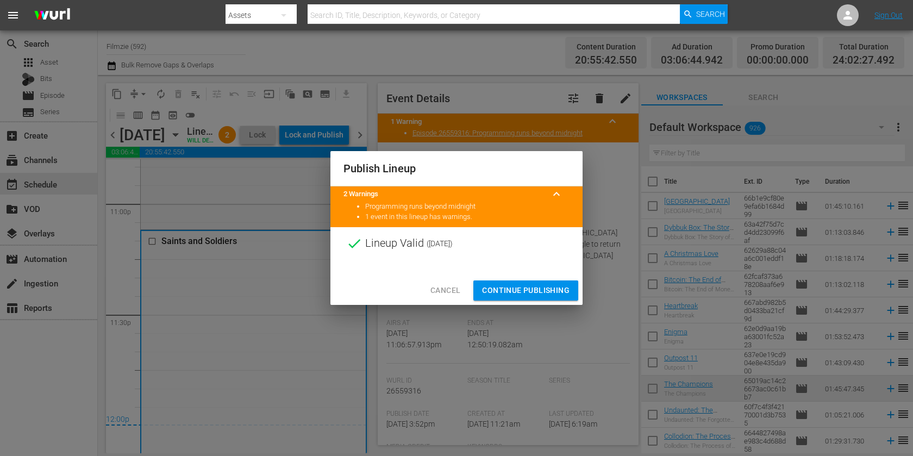
click at [517, 284] on span "Continue Publishing" at bounding box center [526, 291] width 88 height 14
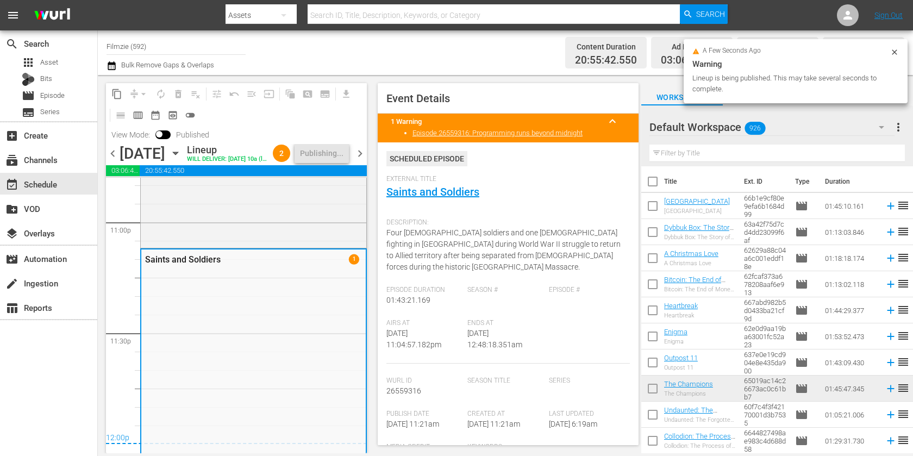
click at [359, 160] on span "chevron_right" at bounding box center [360, 154] width 14 height 14
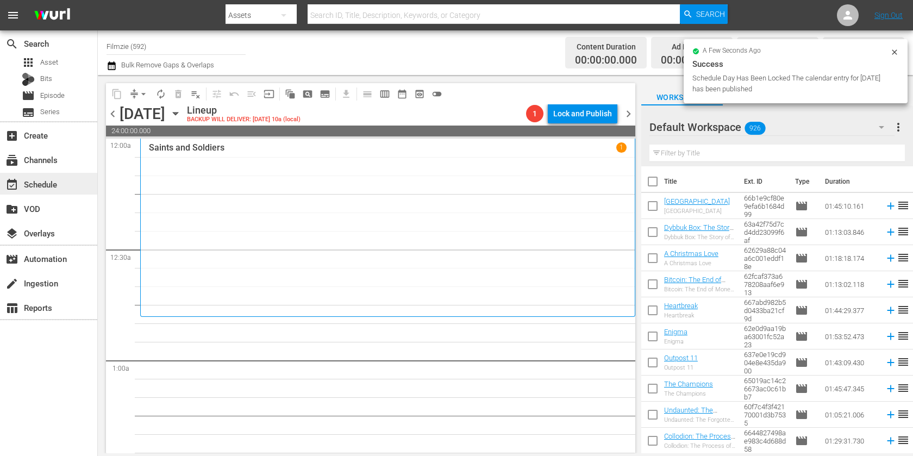
click at [60, 182] on div "event_available Schedule" at bounding box center [30, 183] width 61 height 10
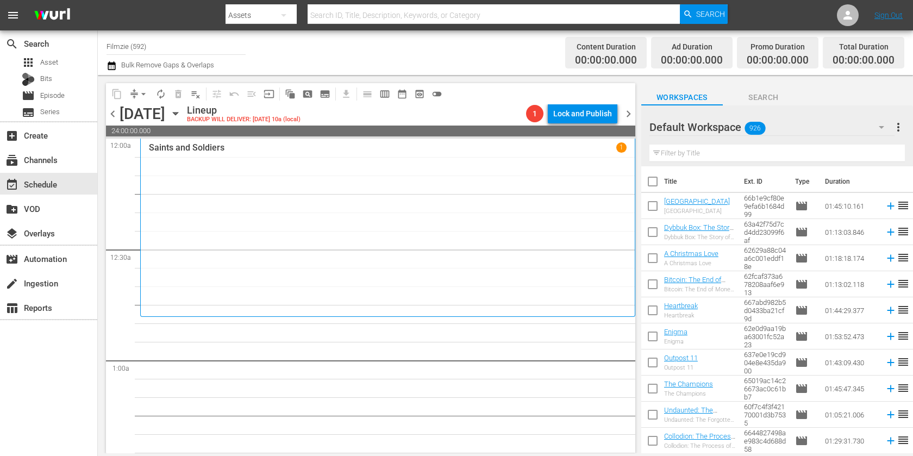
click at [108, 59] on input "Filmzie (592)" at bounding box center [176, 46] width 139 height 26
click at [111, 40] on input "Filmzie (592)" at bounding box center [176, 46] width 139 height 26
click at [188, 293] on div "Saints and Soldiers 1" at bounding box center [388, 227] width 478 height 170
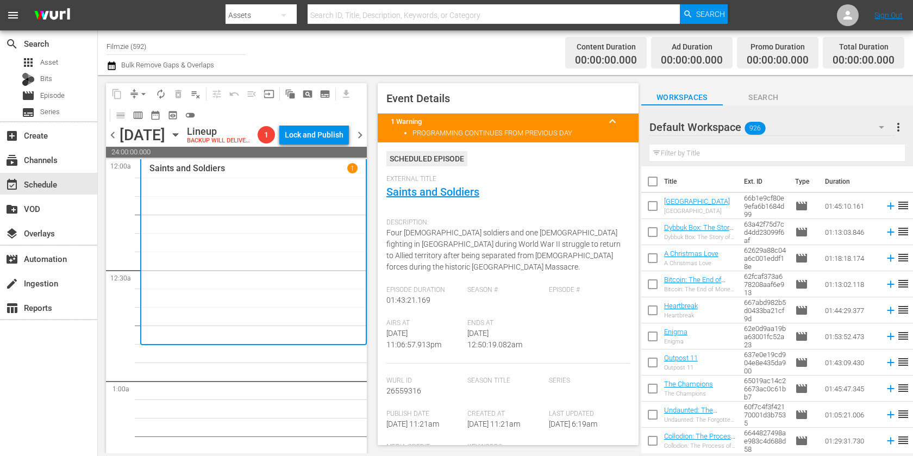
click at [112, 64] on icon "button" at bounding box center [112, 65] width 8 height 9
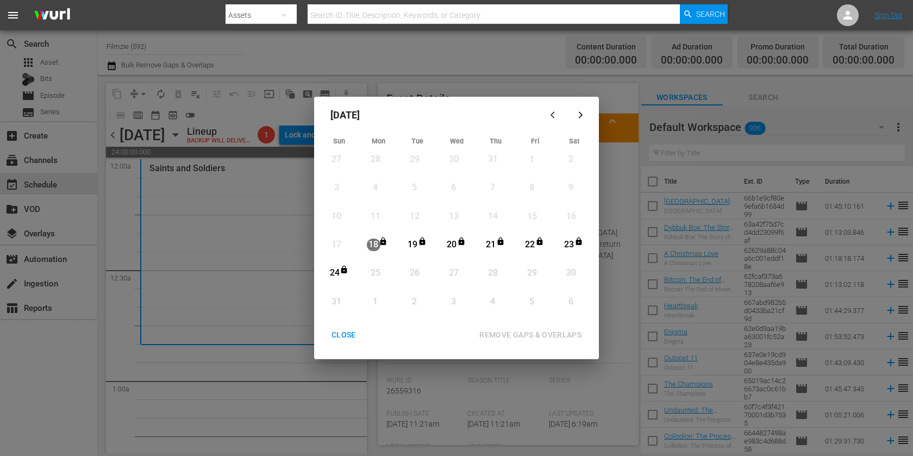
click at [344, 332] on div "CLOSE" at bounding box center [344, 335] width 42 height 14
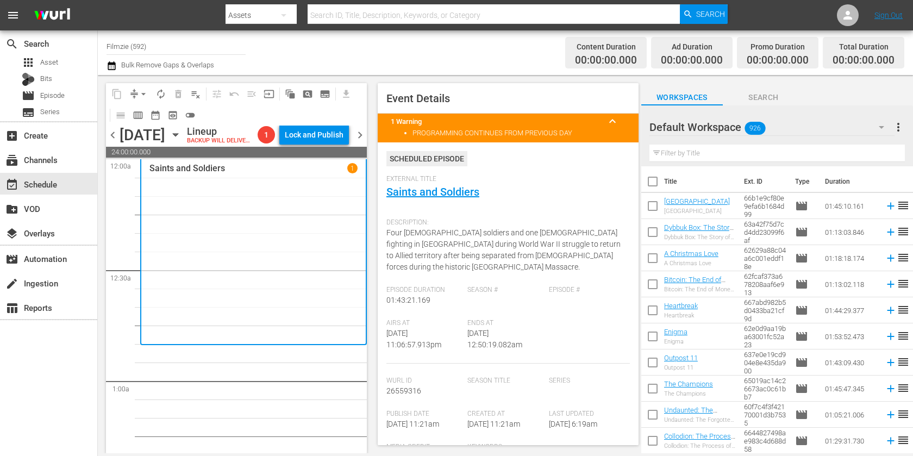
click at [362, 140] on span "chevron_right" at bounding box center [360, 135] width 14 height 14
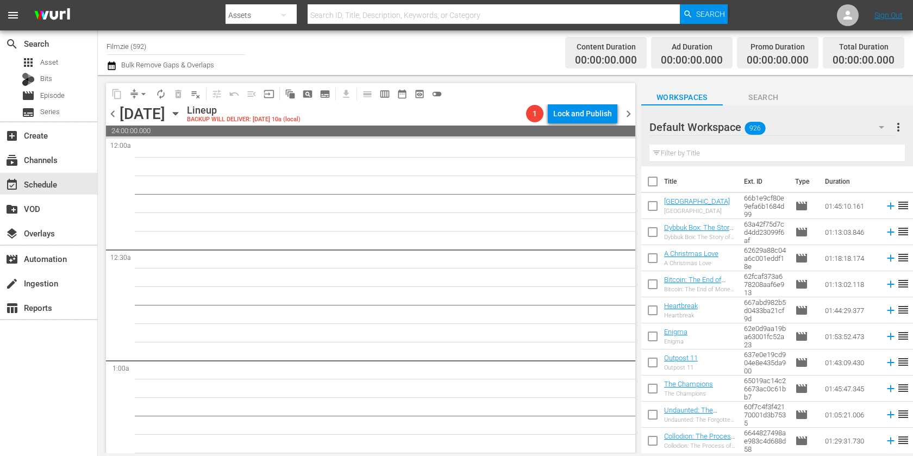
click at [182, 117] on icon "button" at bounding box center [176, 114] width 12 height 12
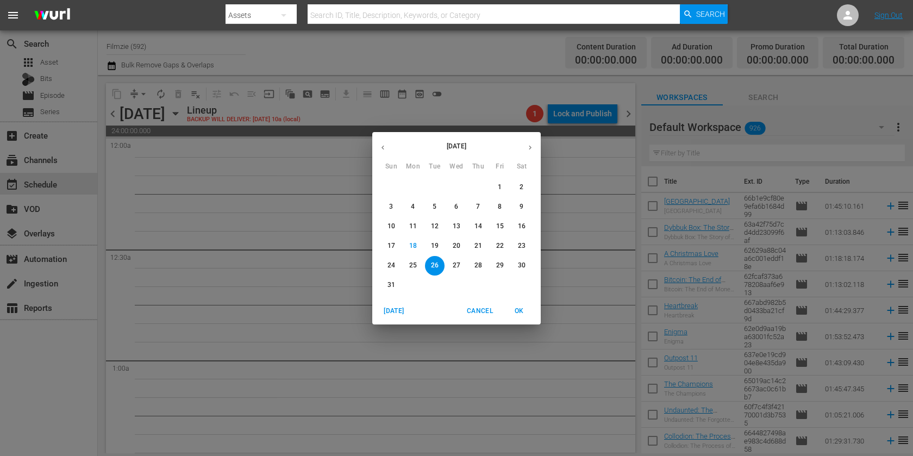
click at [411, 239] on button "18" at bounding box center [413, 247] width 20 height 20
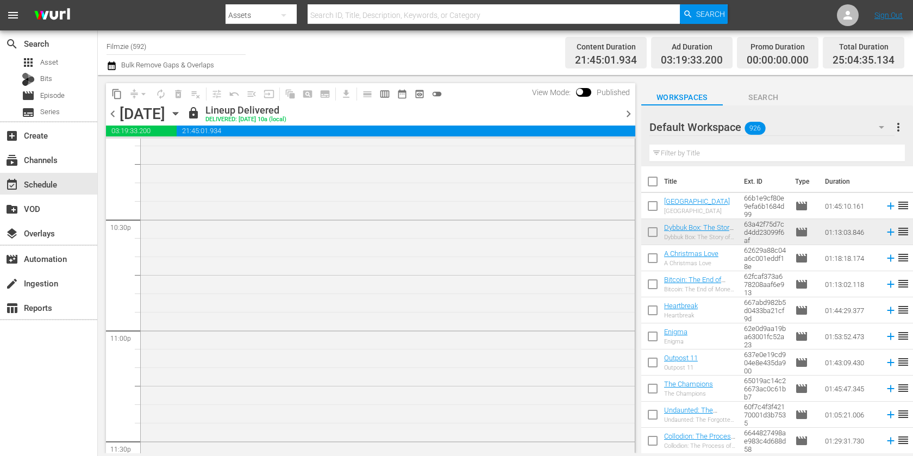
scroll to position [5319, 0]
click at [627, 117] on span "chevron_right" at bounding box center [629, 114] width 14 height 14
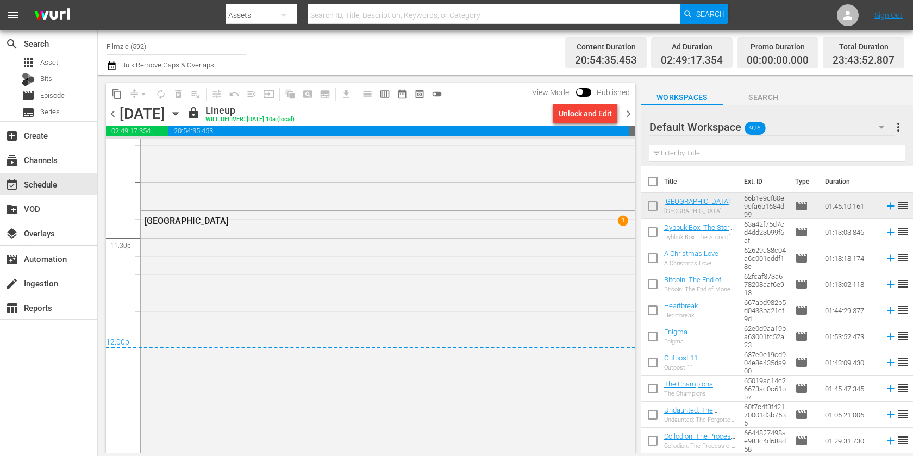
scroll to position [5049, 0]
